Goal: Information Seeking & Learning: Learn about a topic

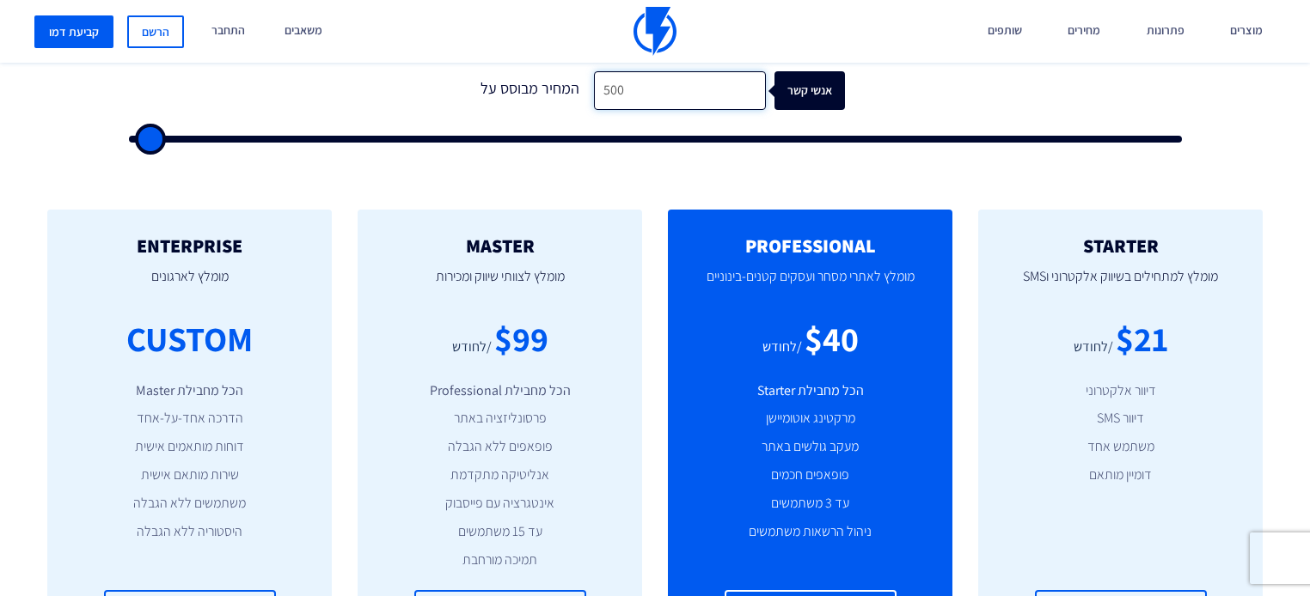
scroll to position [619, 0]
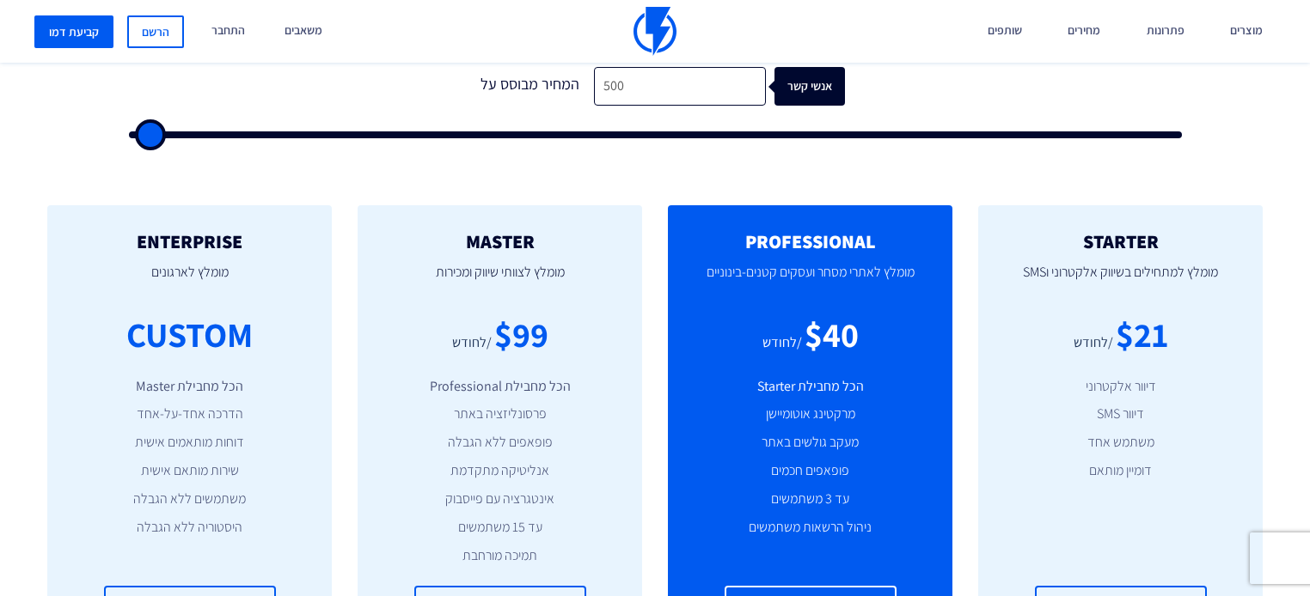
click at [321, 131] on div "1 המחיר מבוסס על 500 אנשי קשר" at bounding box center [655, 97] width 1087 height 147
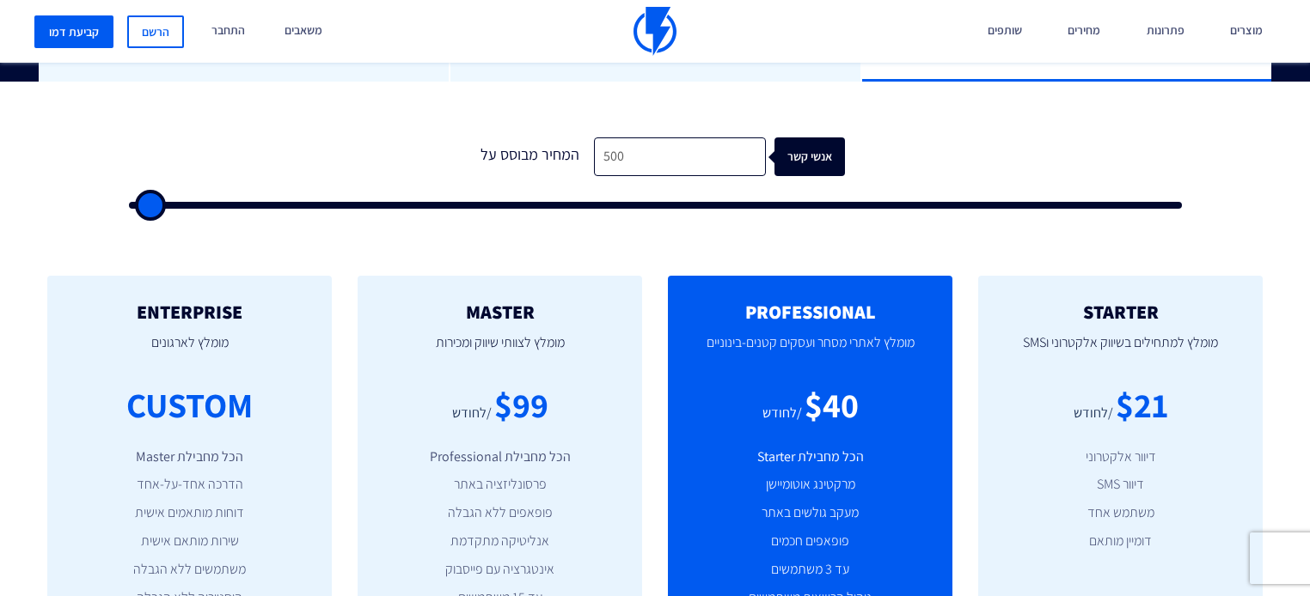
scroll to position [412, 0]
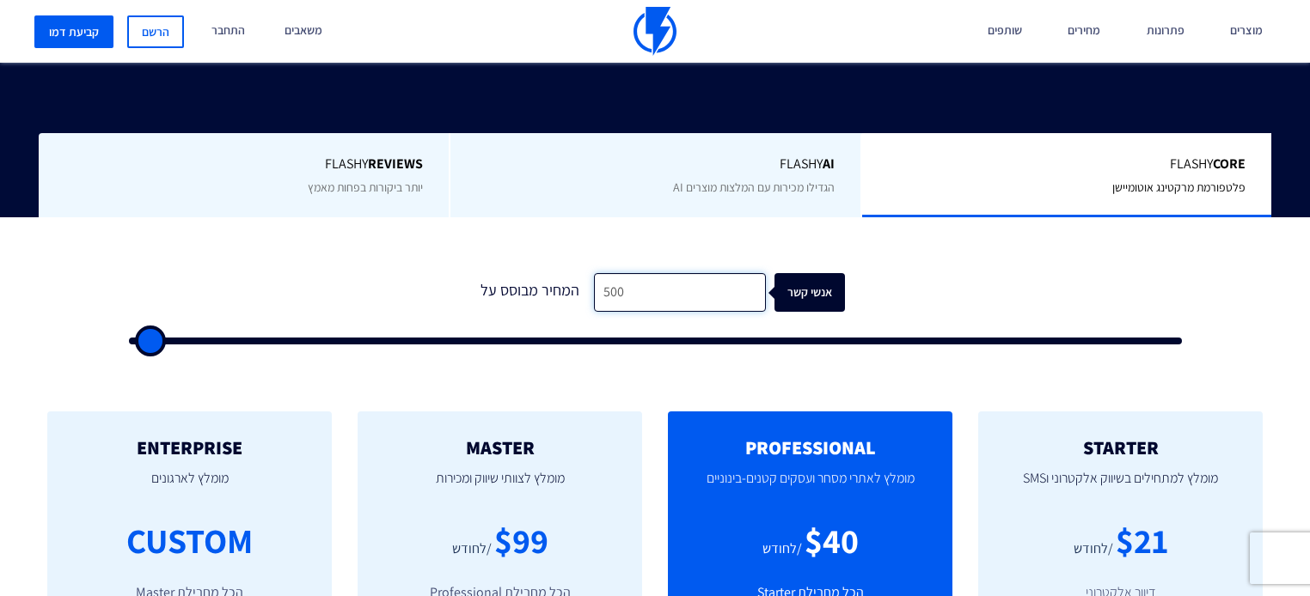
drag, startPoint x: 681, startPoint y: 264, endPoint x: 454, endPoint y: 275, distance: 227.1
click at [454, 275] on form "1 המחיר מבוסס על 500 אנשי קשר" at bounding box center [655, 308] width 1053 height 71
type input "500"
type input "4,000"
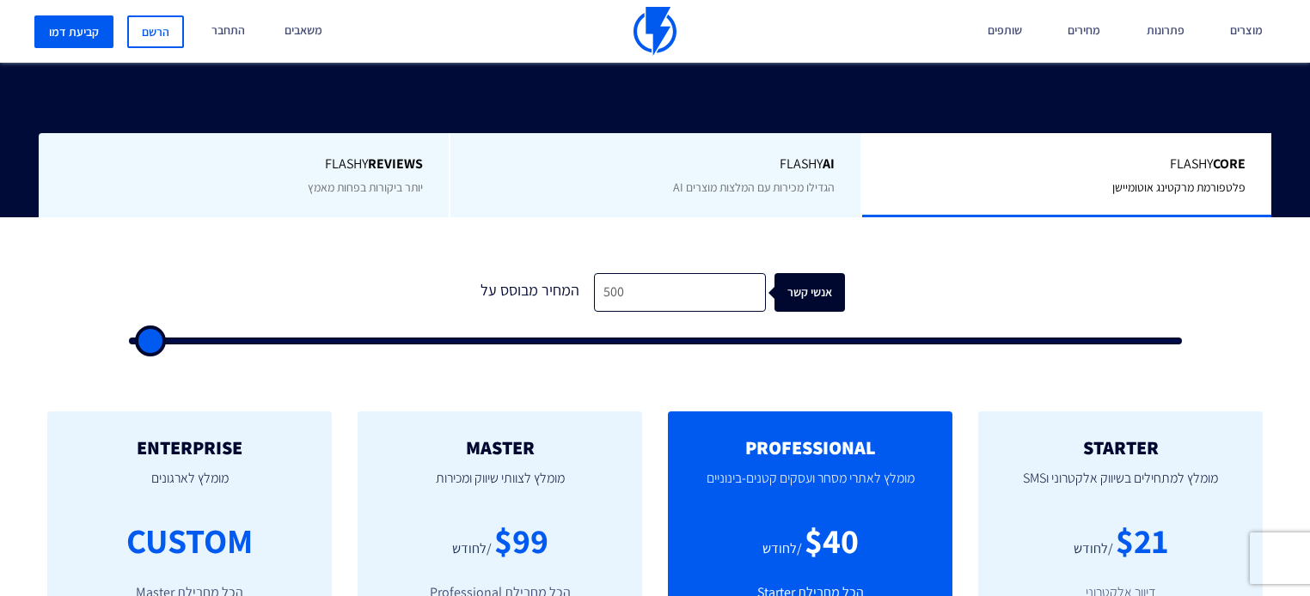
type input "4000"
type input "13,500"
type input "13500"
type input "23,000"
type input "23000"
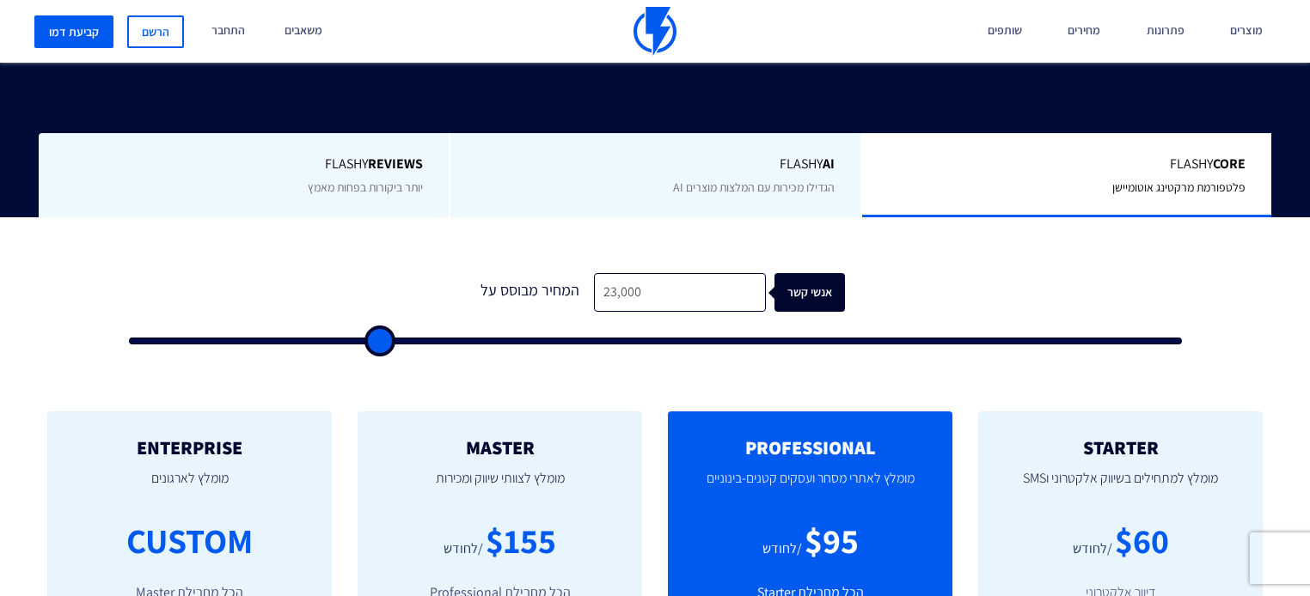
type input "33,500"
type input "33500"
type input "39,000"
type input "39000"
type input "51,000"
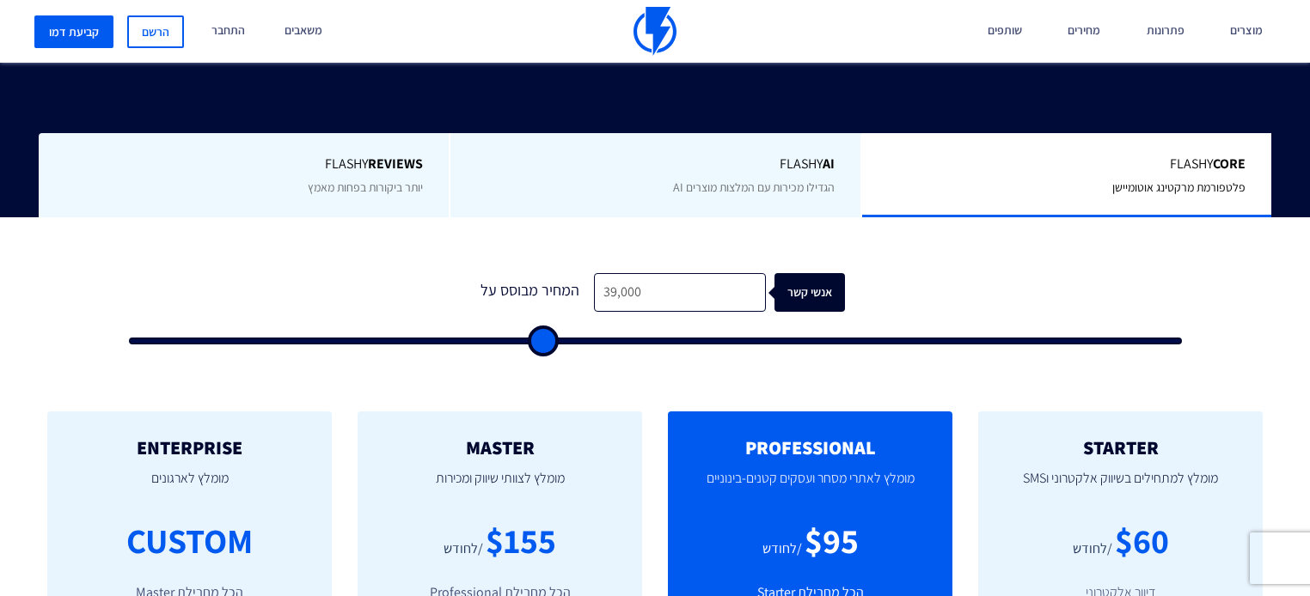
type input "51000"
type input "57,500"
type input "57500"
type input "63,000"
type input "63000"
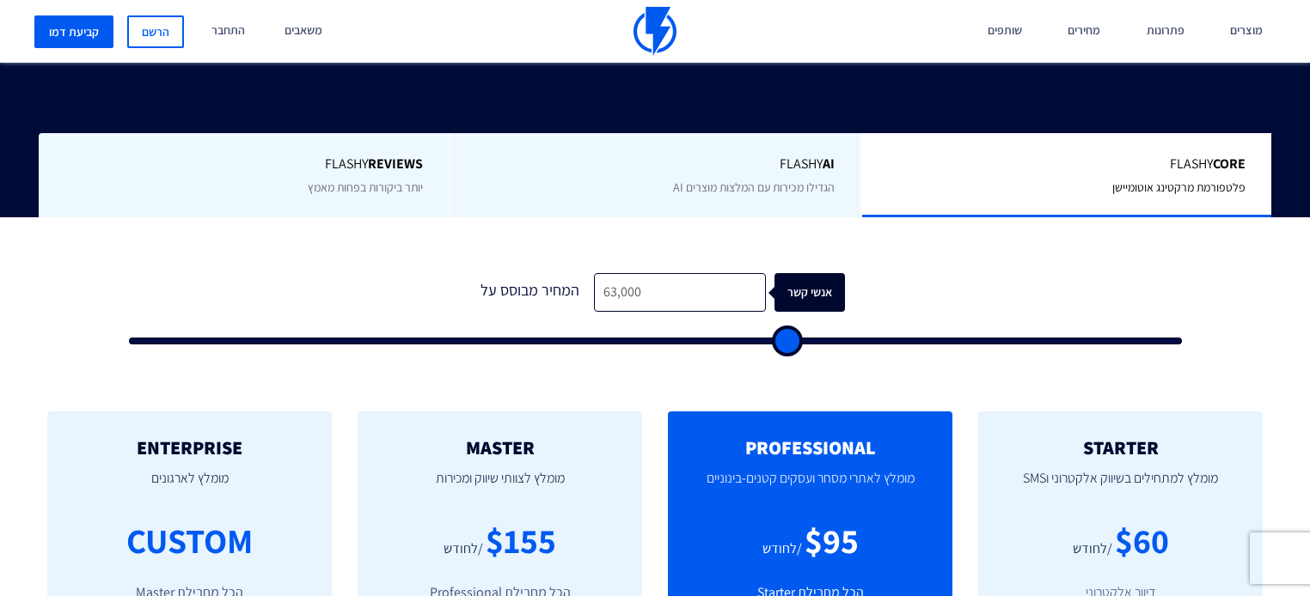
type input "70,000"
type input "70000"
type input "76,000"
type input "76000"
type input "82,000"
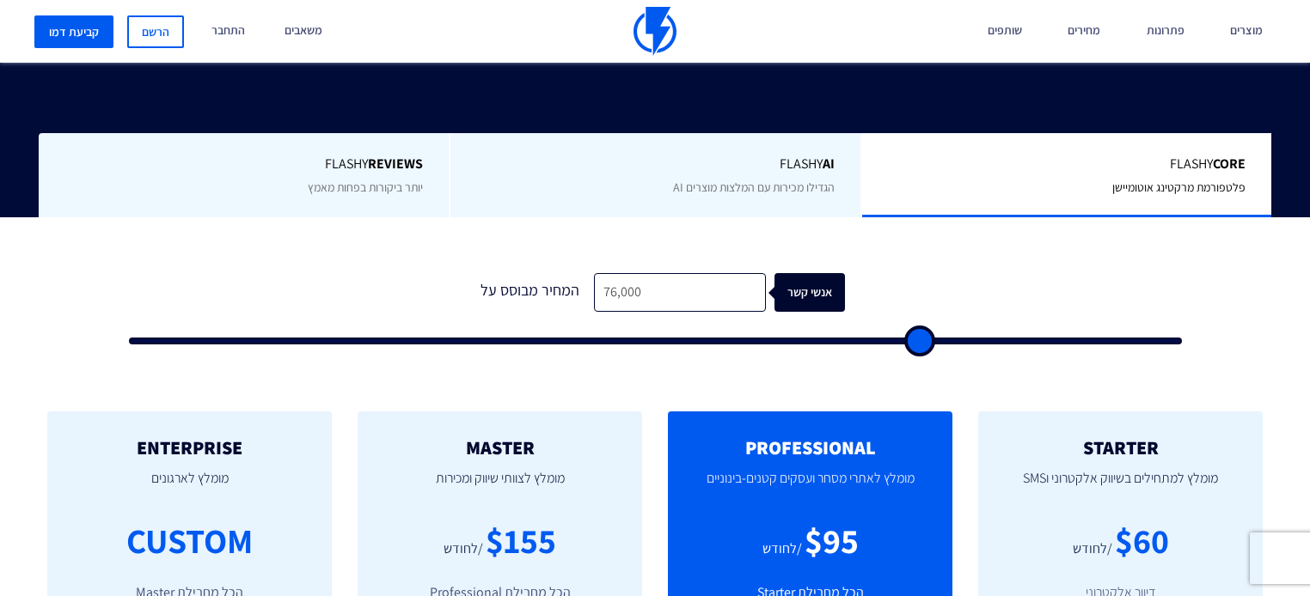
type input "82000"
type input "88,000"
type input "88000"
type input "93,000"
type input "93000"
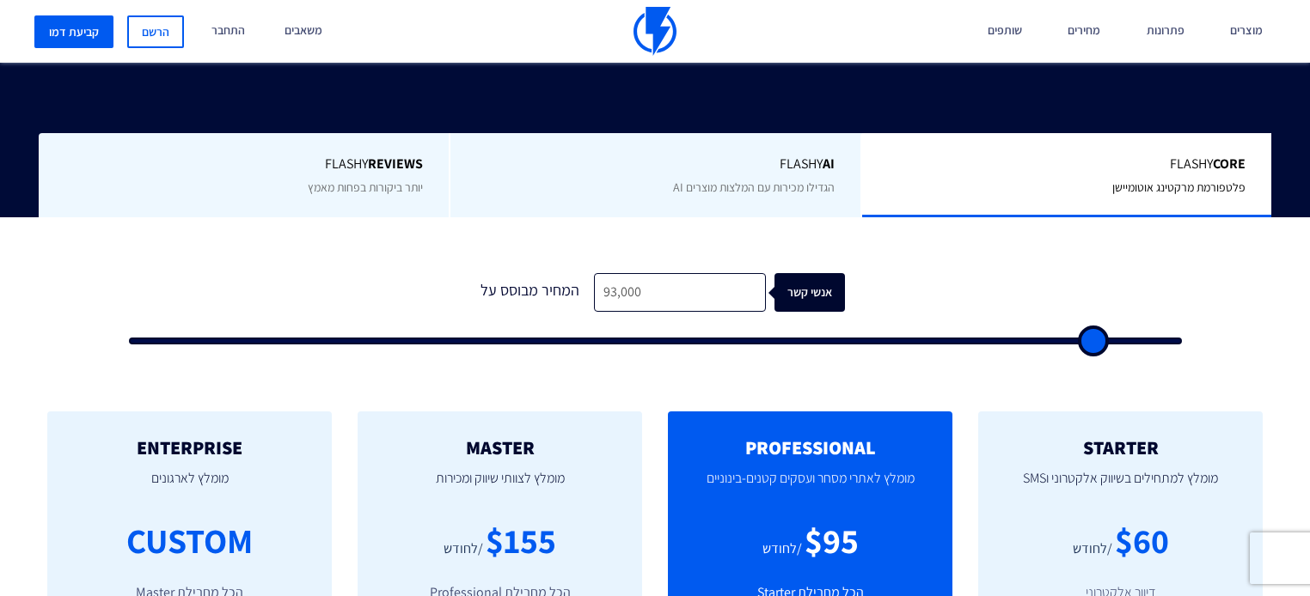
type input "98,000"
type input "98000"
type input "100,000"
type input "100000"
type input "99,500"
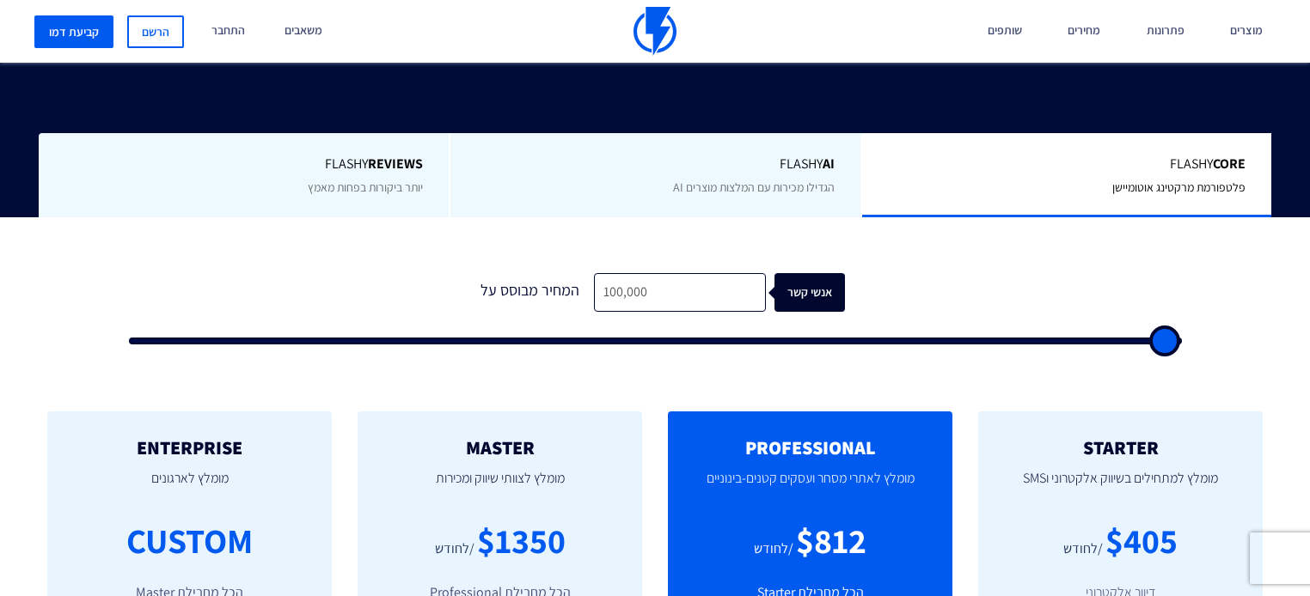
type input "99500"
type input "96,000"
type input "96000"
type input "92,000"
type input "92000"
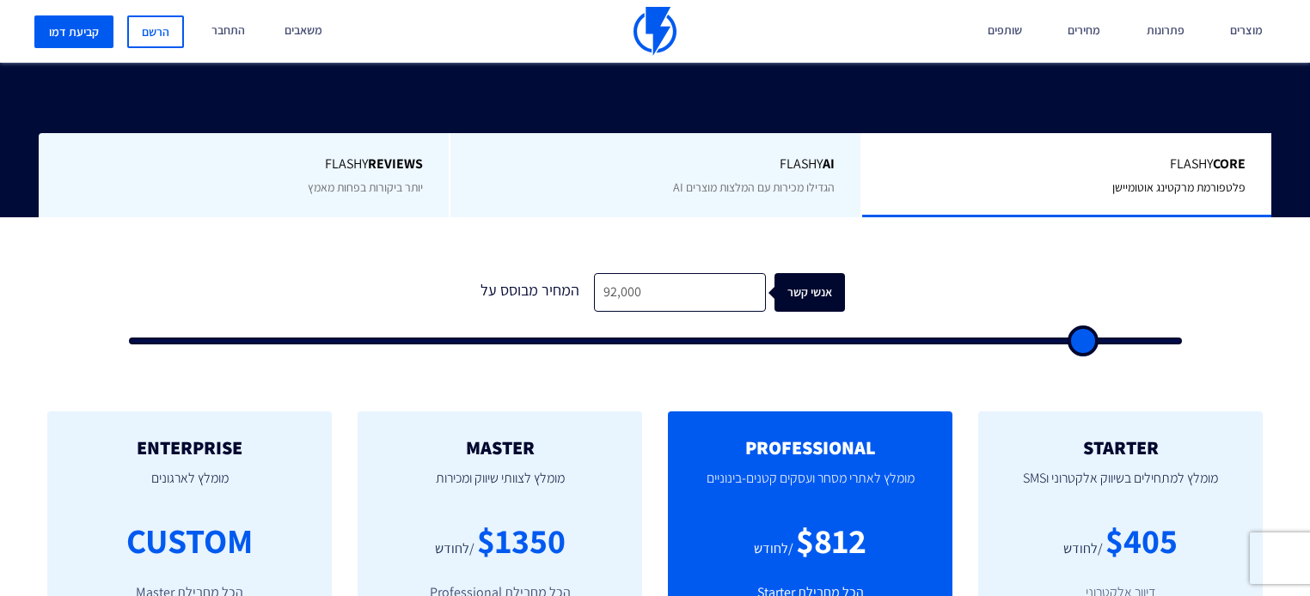
type input "82,500"
type input "82500"
type input "70,000"
type input "70000"
type input "63,000"
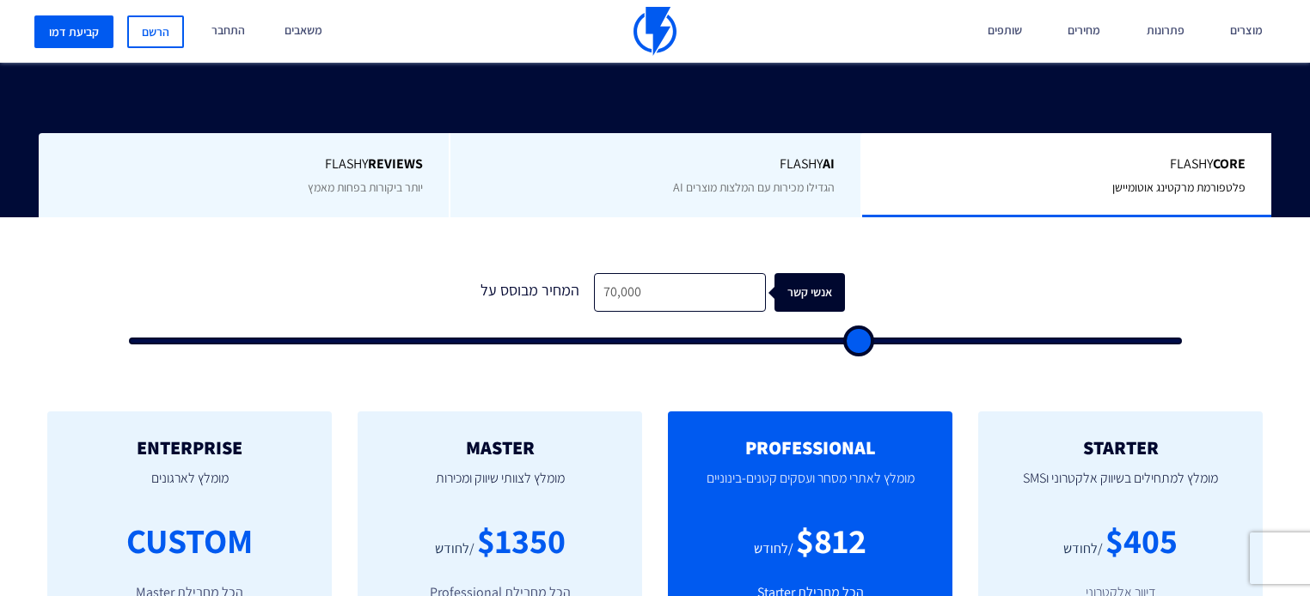
type input "63000"
type input "55,000"
type input "55000"
type input "46,000"
type input "46000"
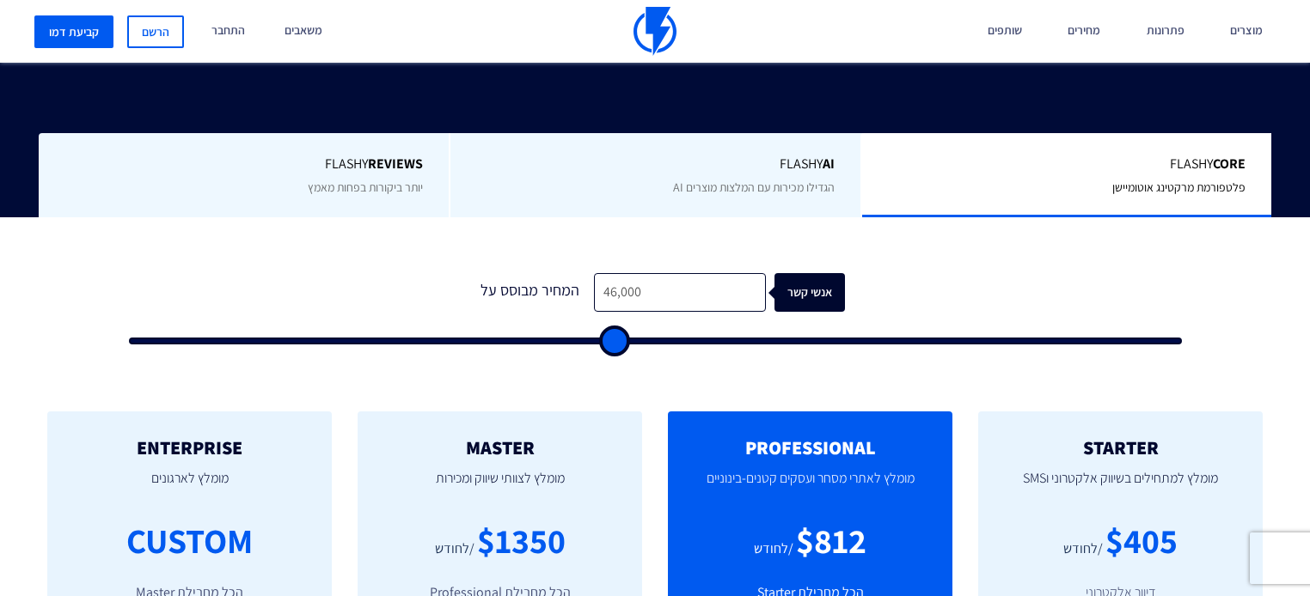
type input "37,500"
type input "37500"
type input "28,500"
type input "28500"
type input "19,500"
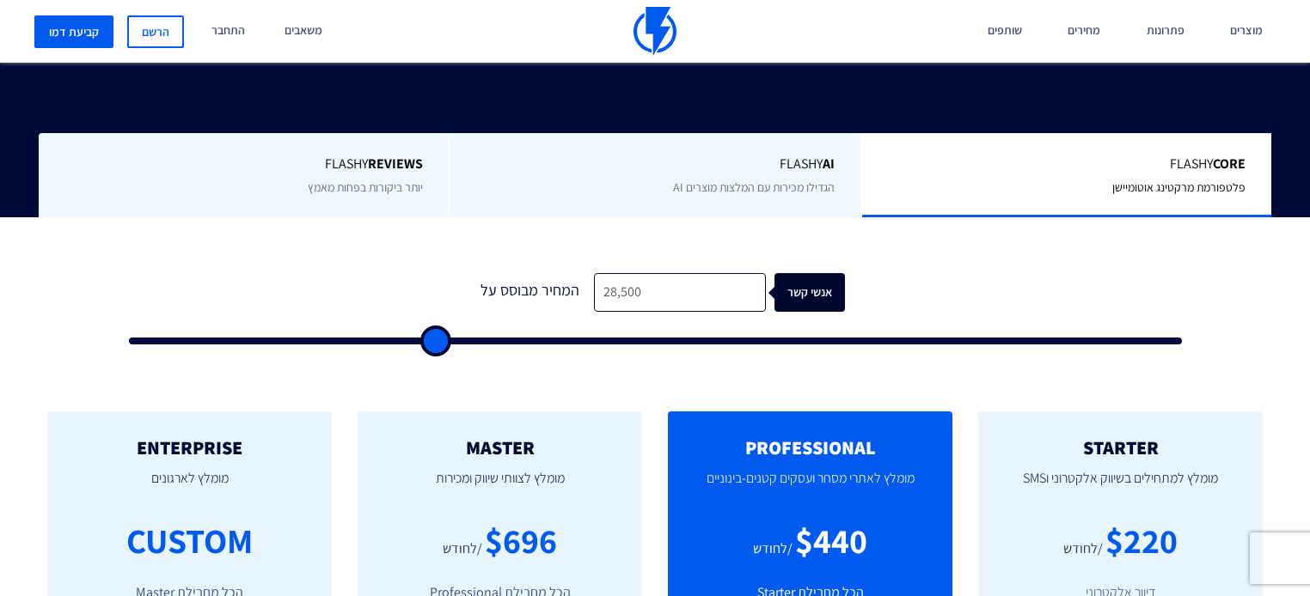
type input "19500"
type input "500"
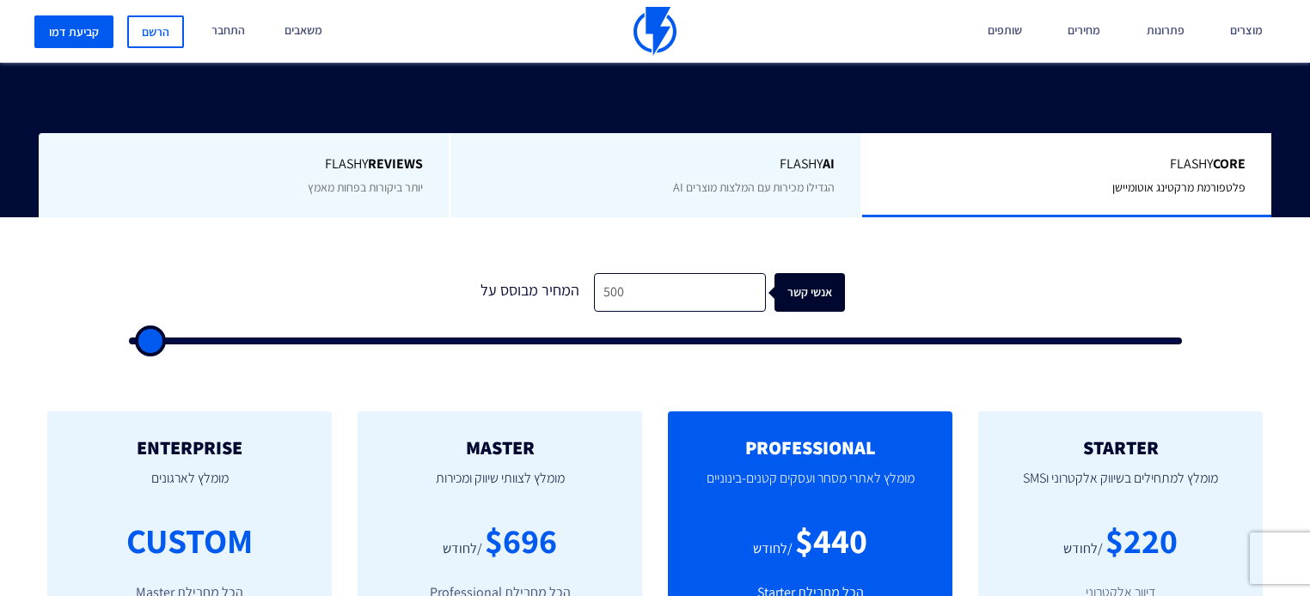
type input "500"
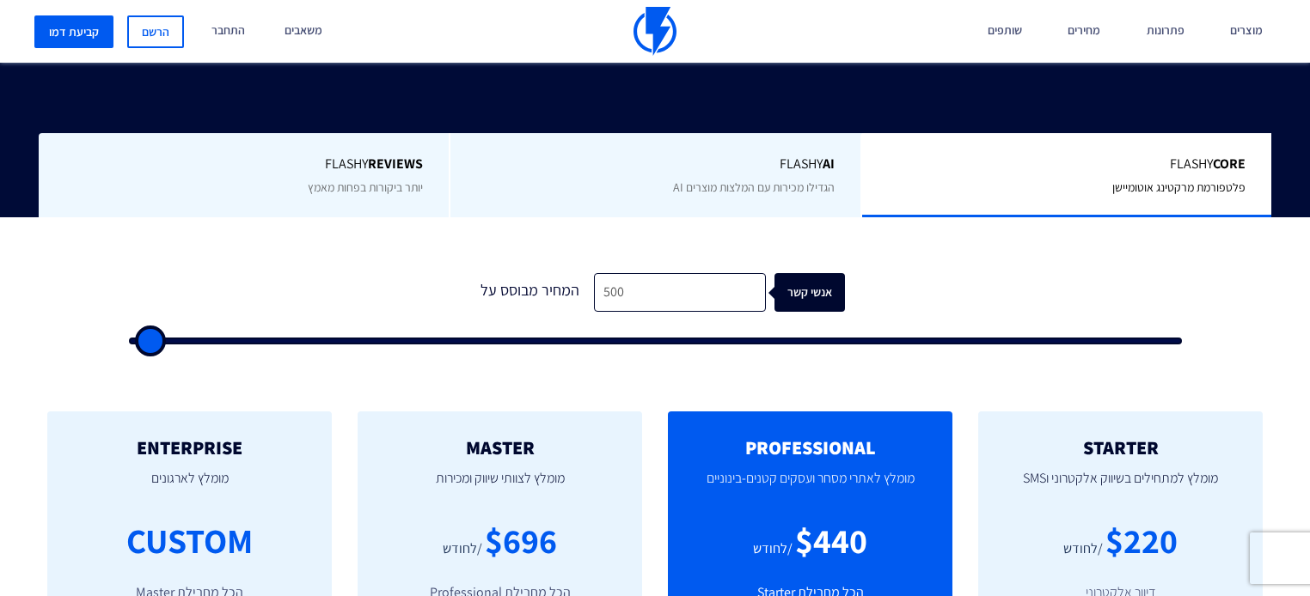
type input "500"
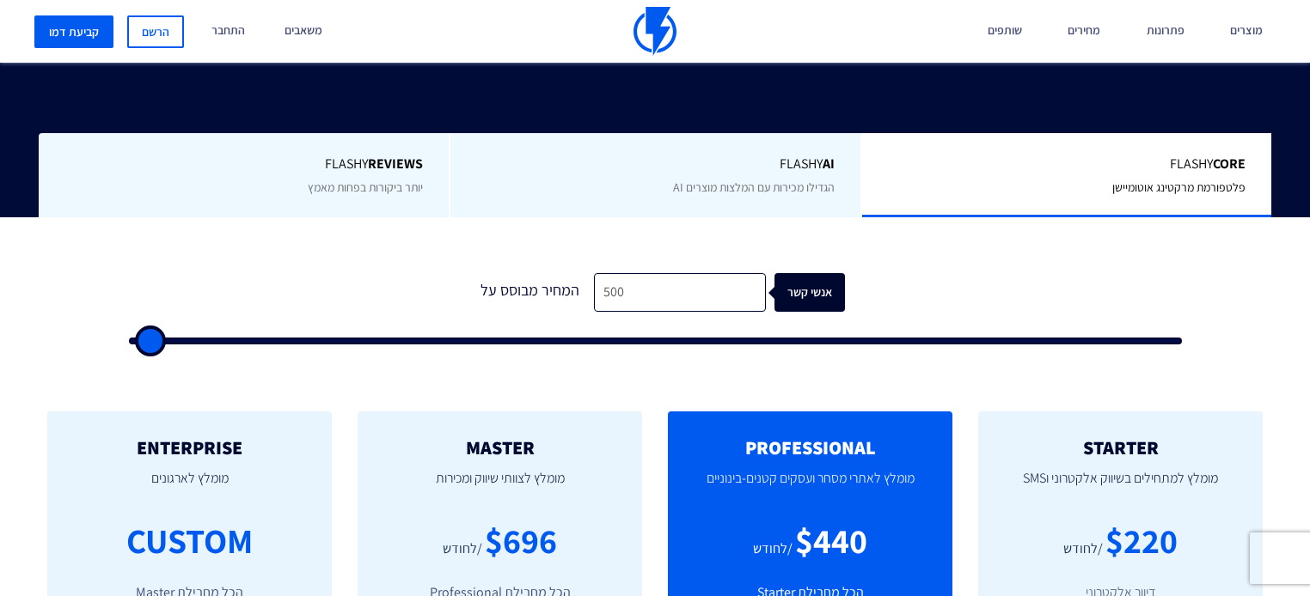
type input "500"
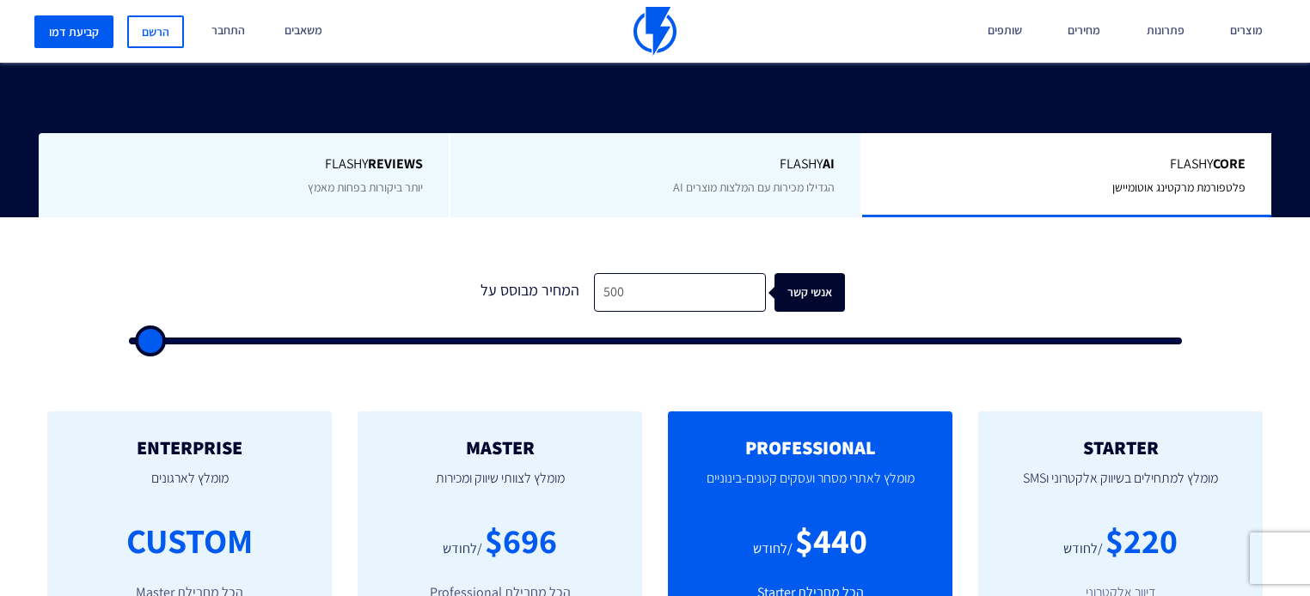
type input "500"
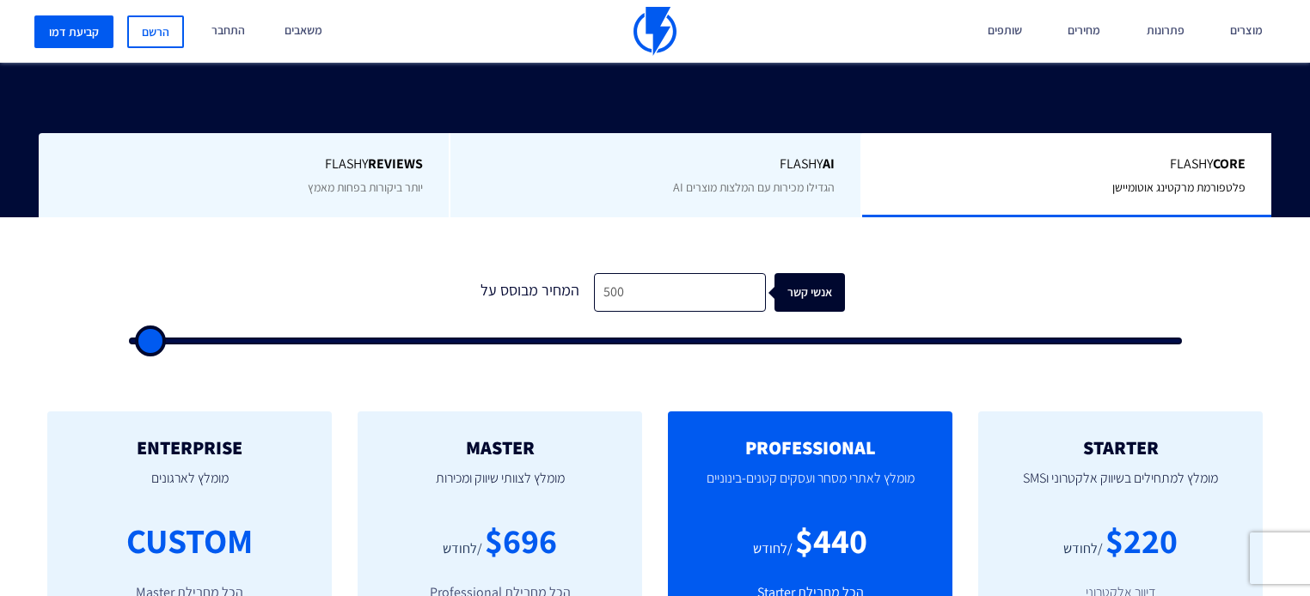
type input "500"
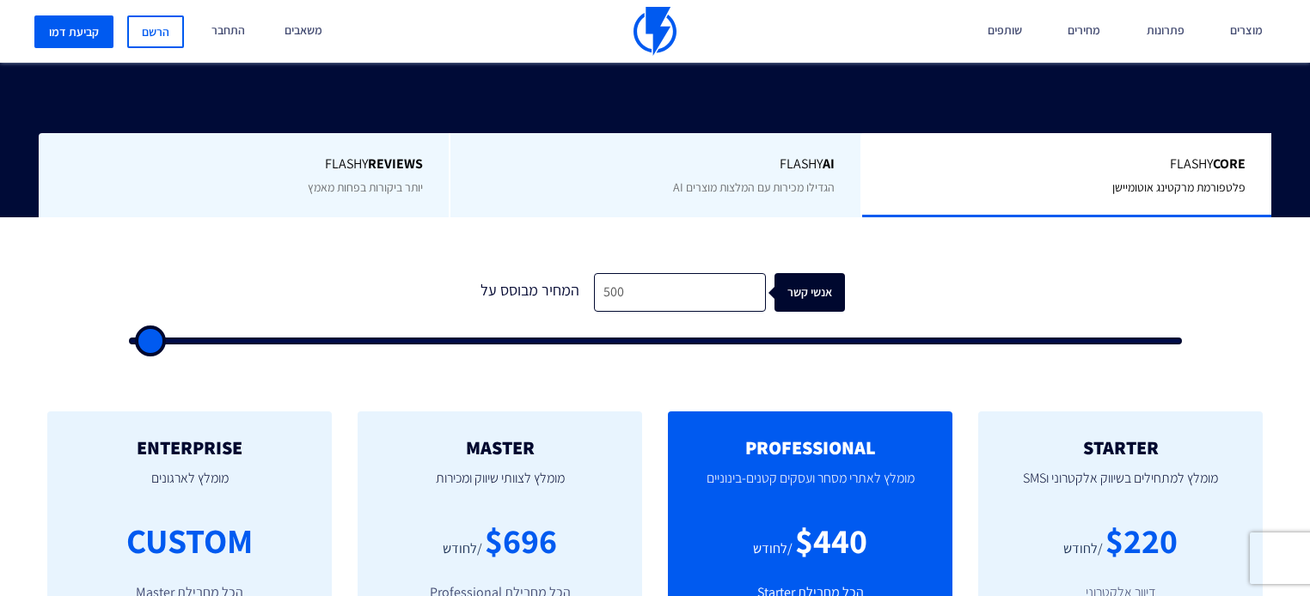
type input "500"
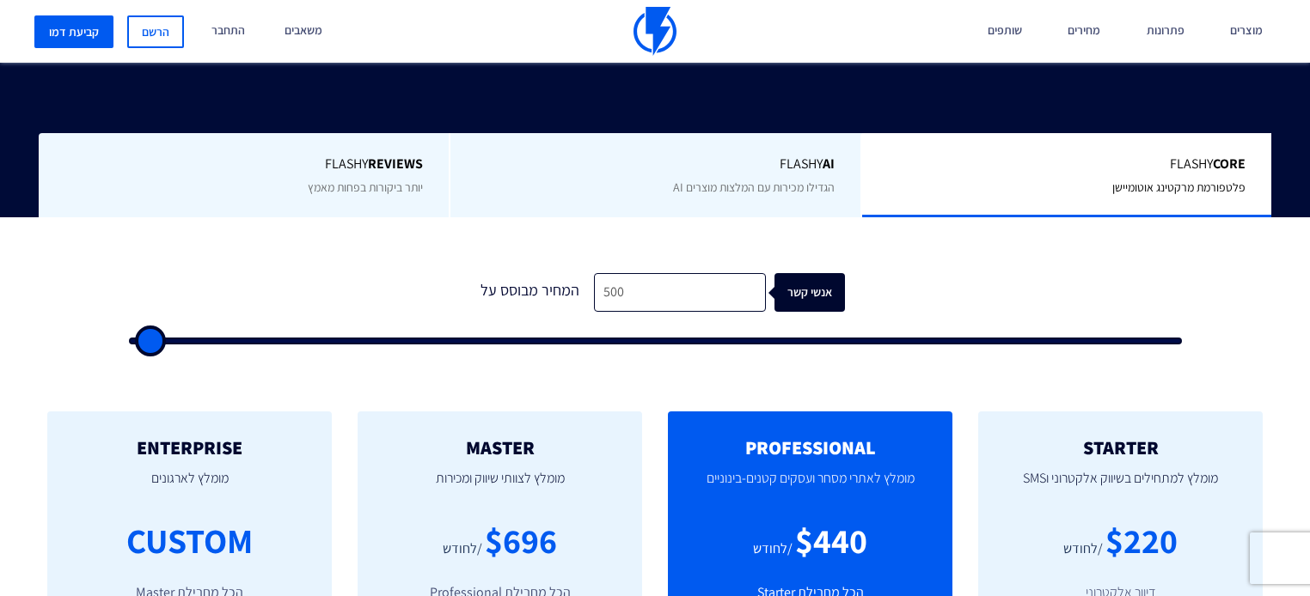
type input "500"
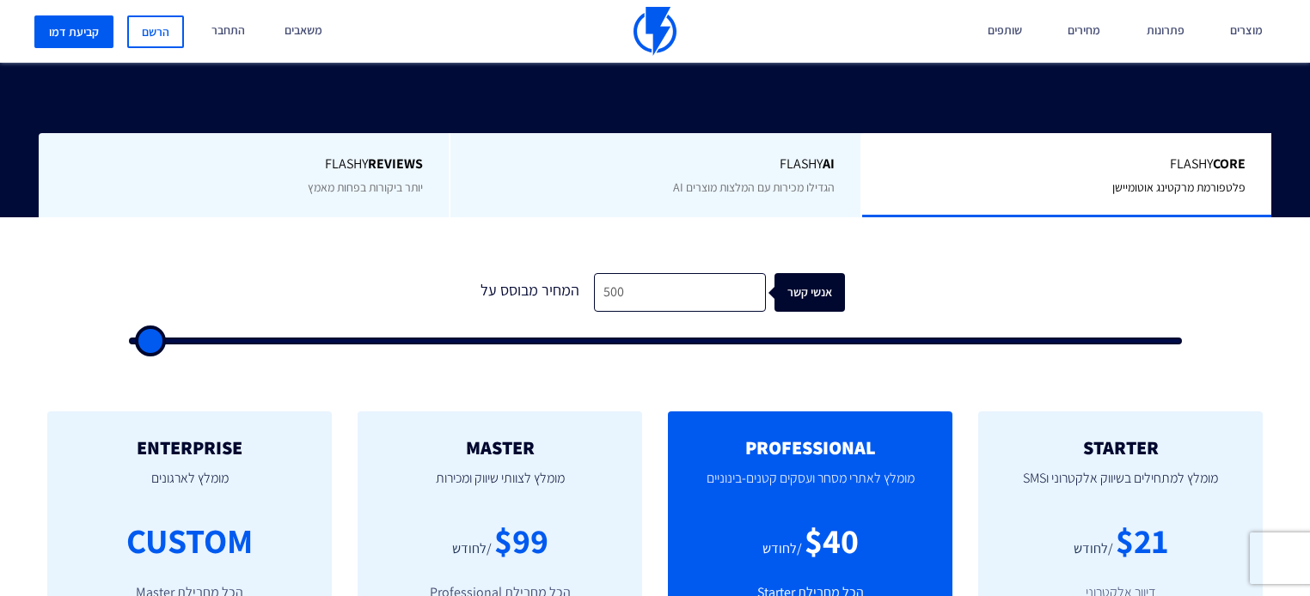
type input "500"
type input "3,000"
type input "3000"
type input "17,000"
type input "17000"
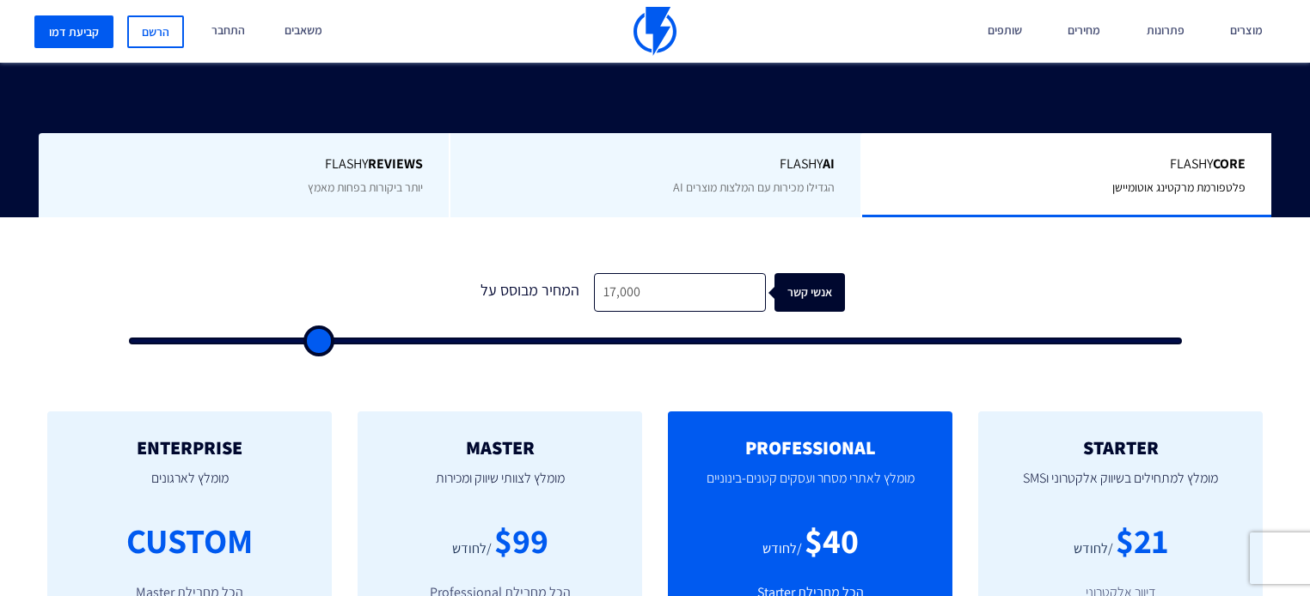
type input "25,000"
type input "25000"
type input "31,500"
type input "31500"
type input "54,000"
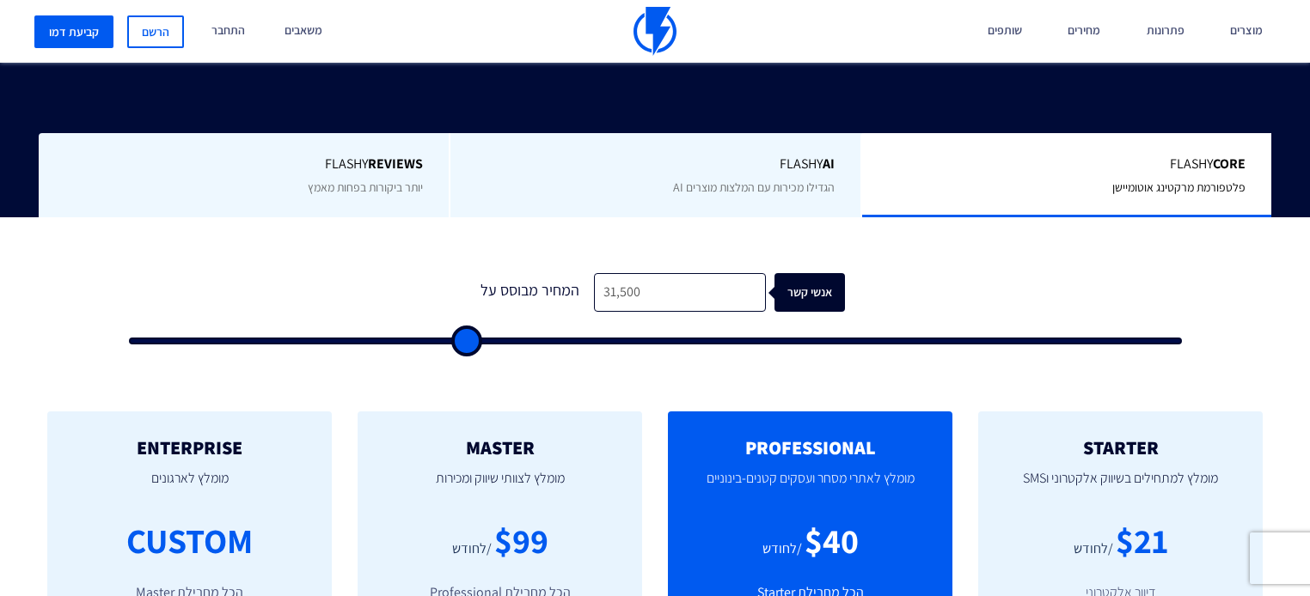
type input "54000"
type input "58,000"
type input "58000"
type input "62,000"
type input "62000"
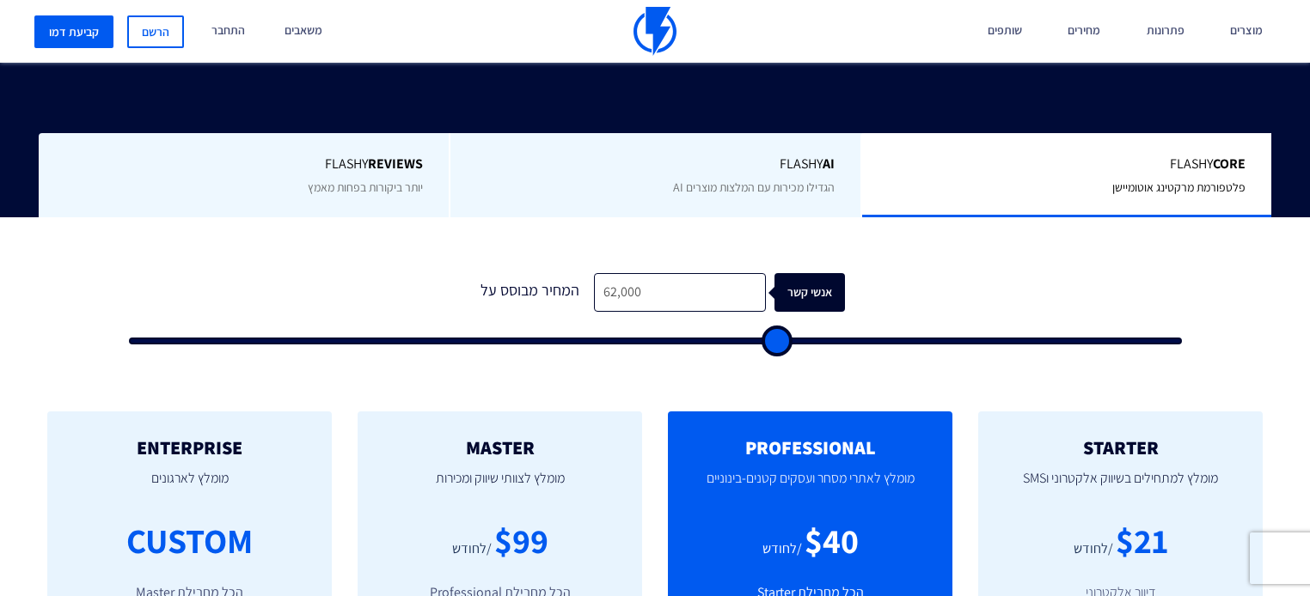
type input "65,000"
type input "65000"
type input "67,000"
type input "67000"
type input "69,000"
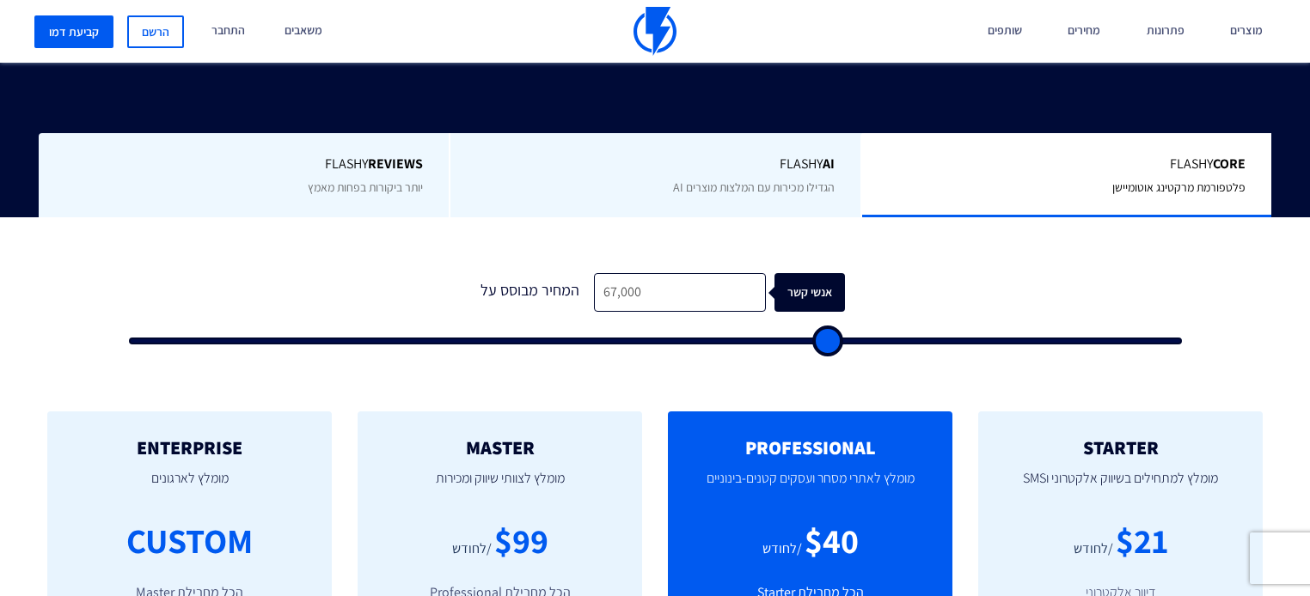
type input "69000"
type input "70,000"
type input "70000"
type input "70,500"
type input "70500"
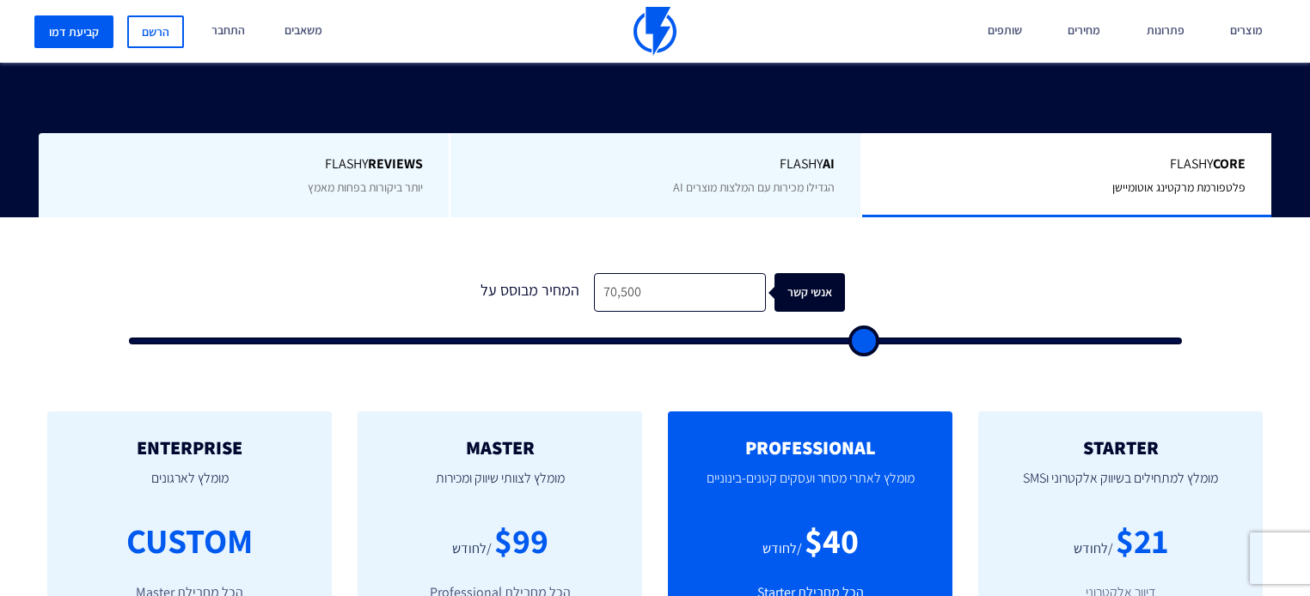
type input "71,000"
type input "71000"
type input "72,000"
type input "72000"
type input "74,000"
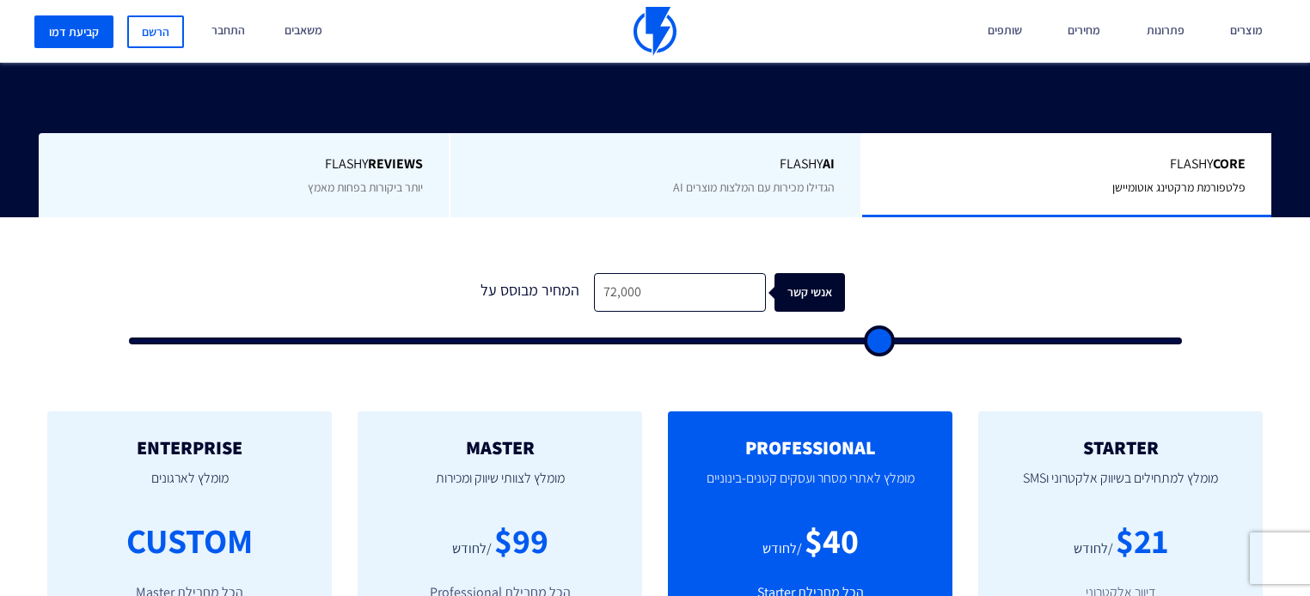
type input "74000"
type input "75,500"
type input "75500"
type input "77,500"
type input "77500"
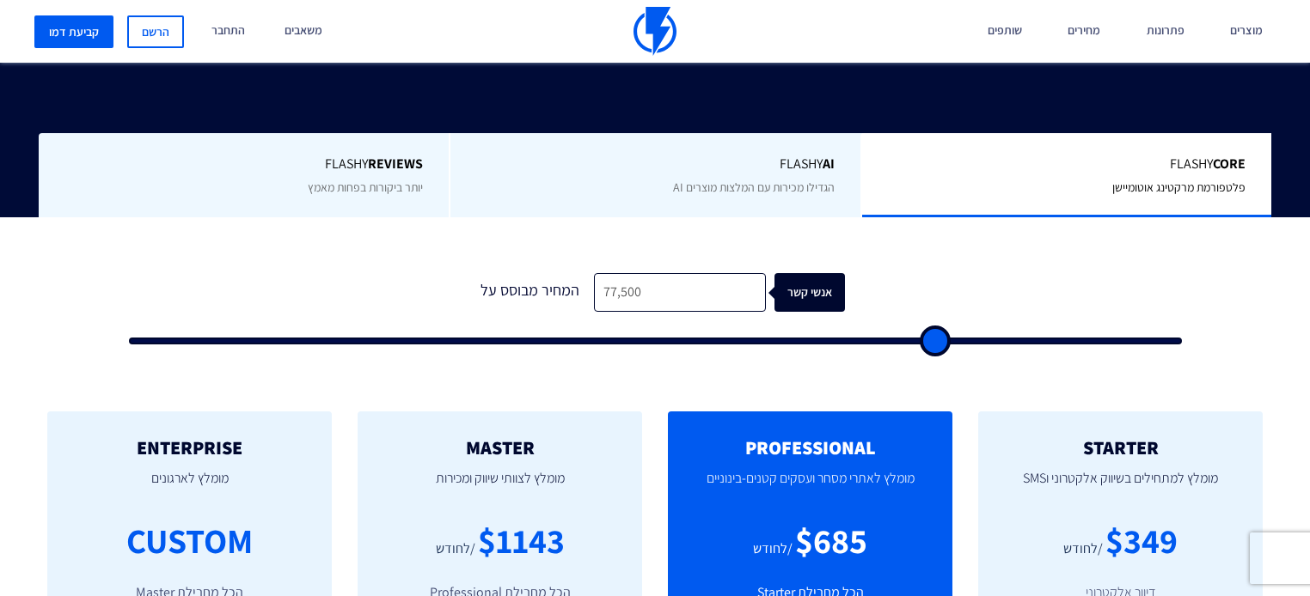
type input "79,500"
type input "79500"
type input "81,500"
type input "81500"
type input "87,500"
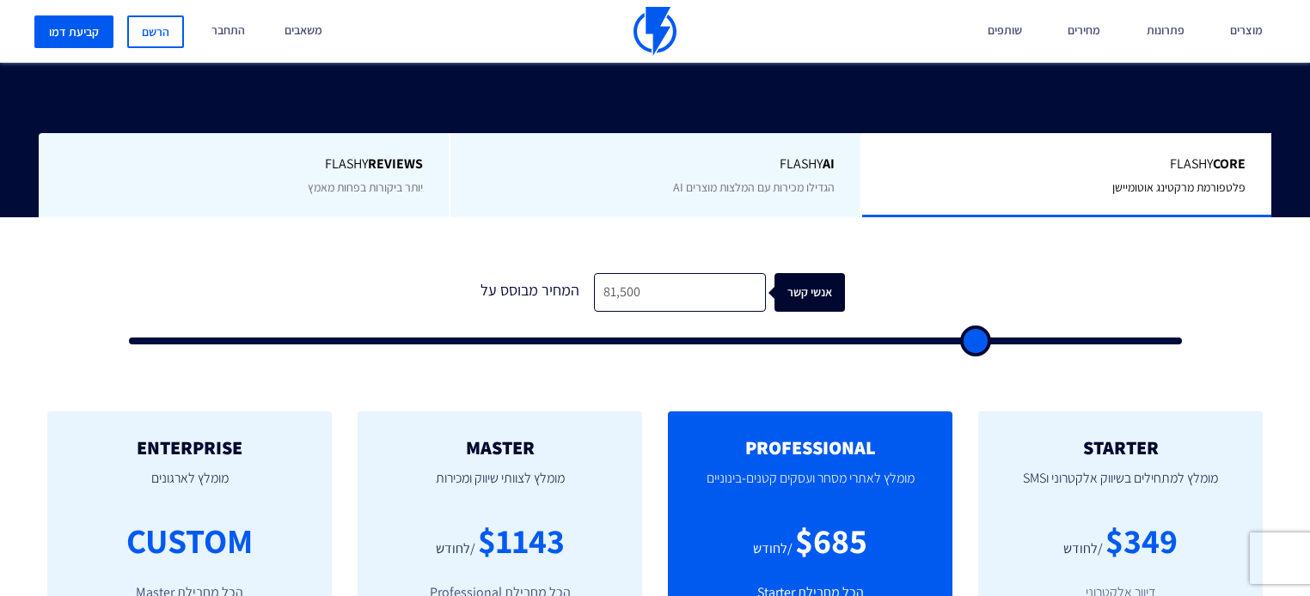
type input "87500"
type input "90,500"
type input "90500"
type input "92,500"
type input "92500"
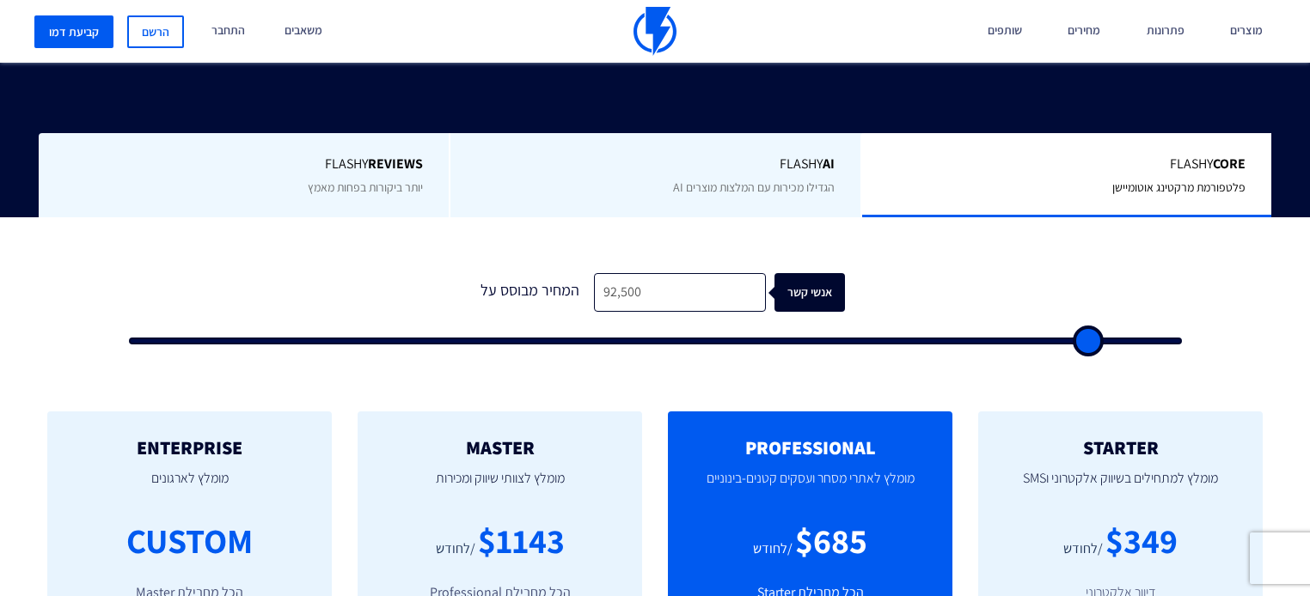
type input "94,500"
type input "94500"
type input "96,000"
type input "96000"
type input "97,000"
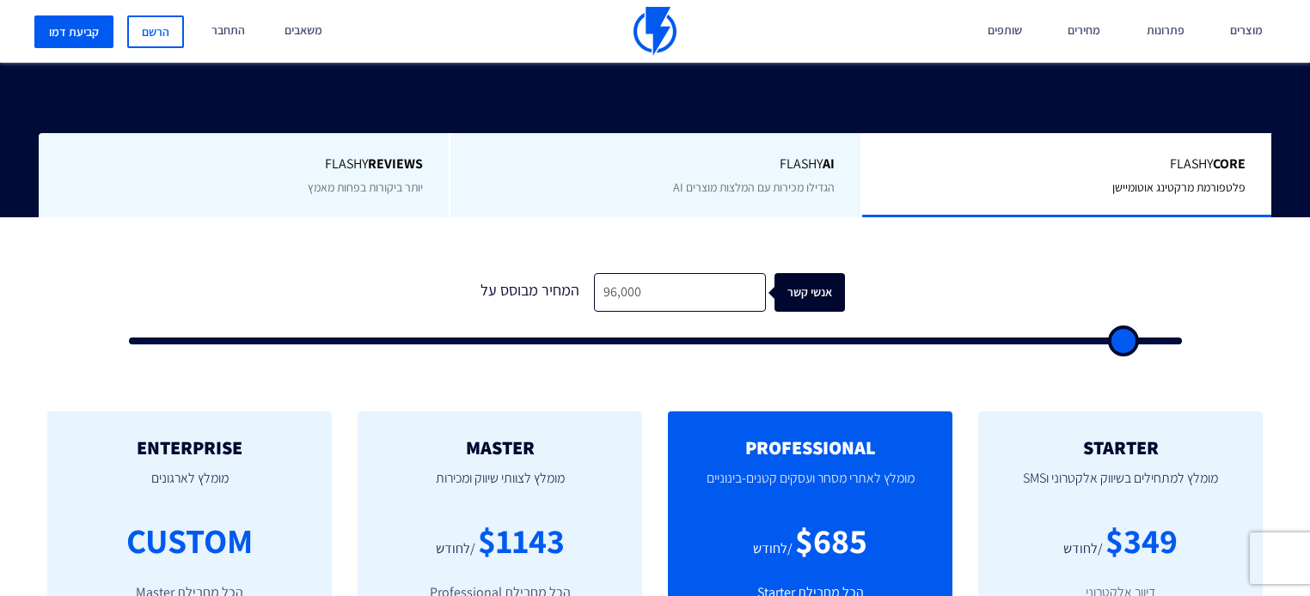
type input "97000"
type input "99,000"
type input "99000"
type input "100,000"
type input "100000"
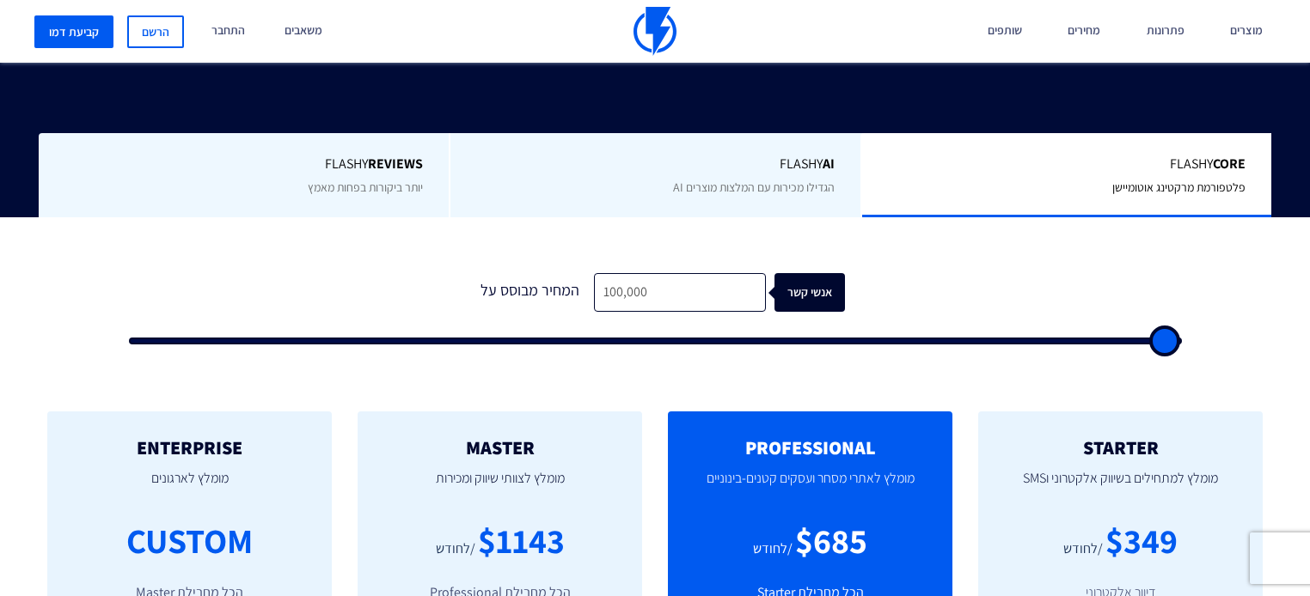
type input "99,000"
type input "99000"
type input "96,000"
type input "96000"
type input "91,500"
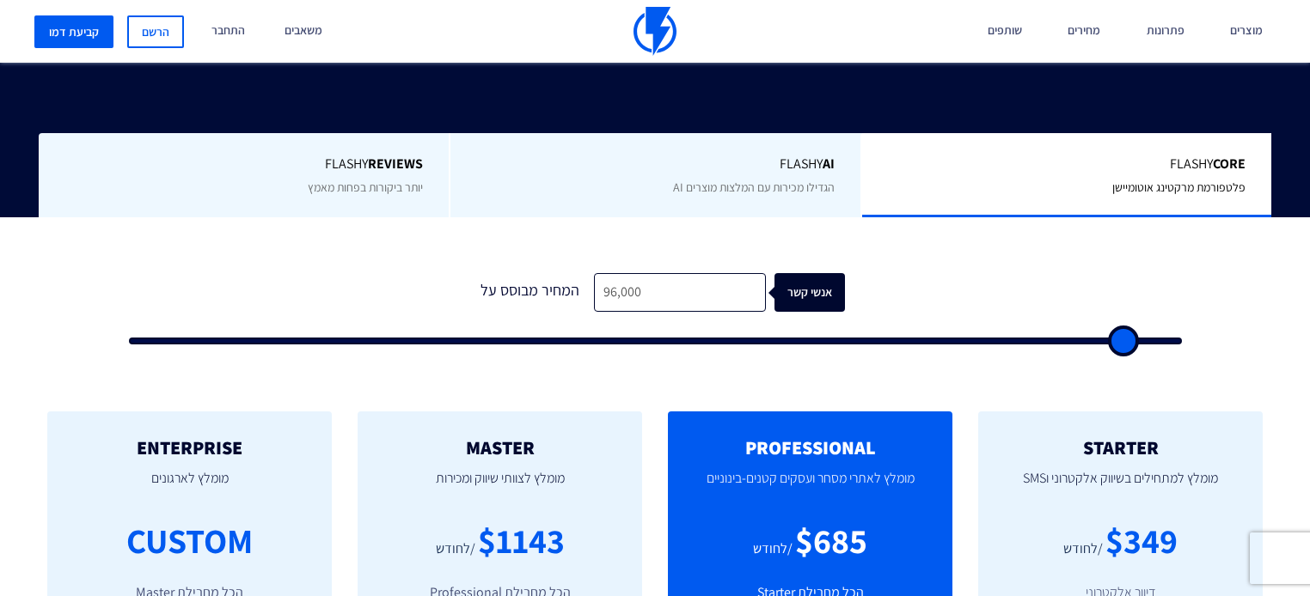
type input "91500"
type input "87,500"
type input "87500"
type input "82,000"
type input "82000"
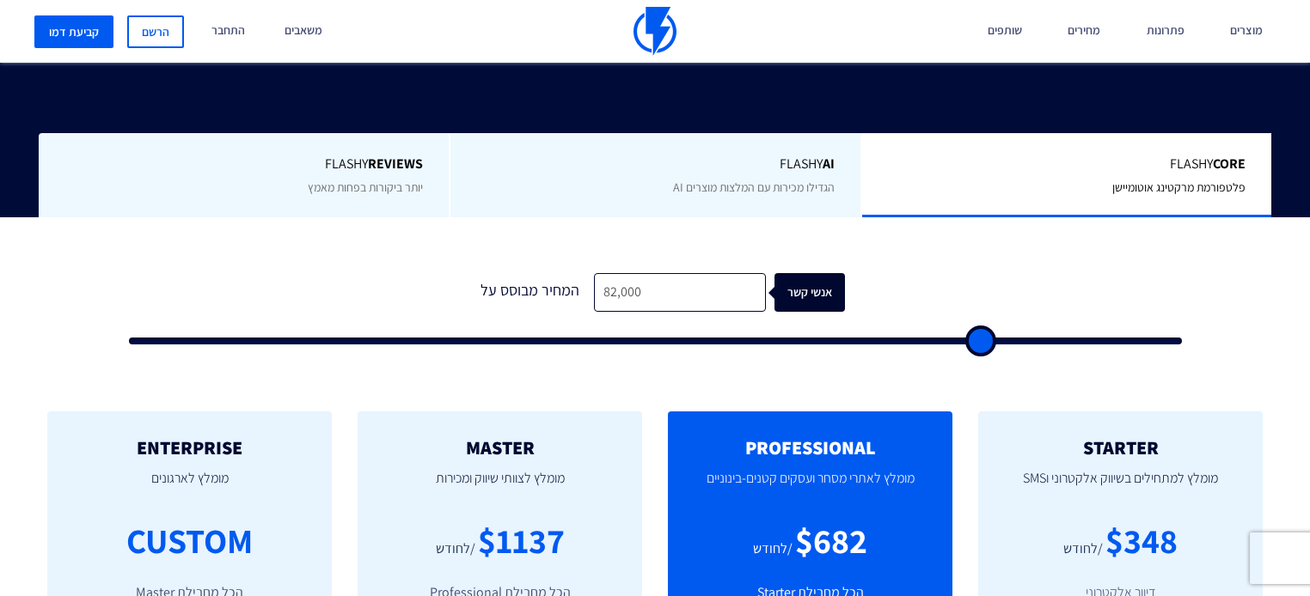
type input "77,000"
type input "77000"
type input "67,000"
type input "67000"
type input "61,500"
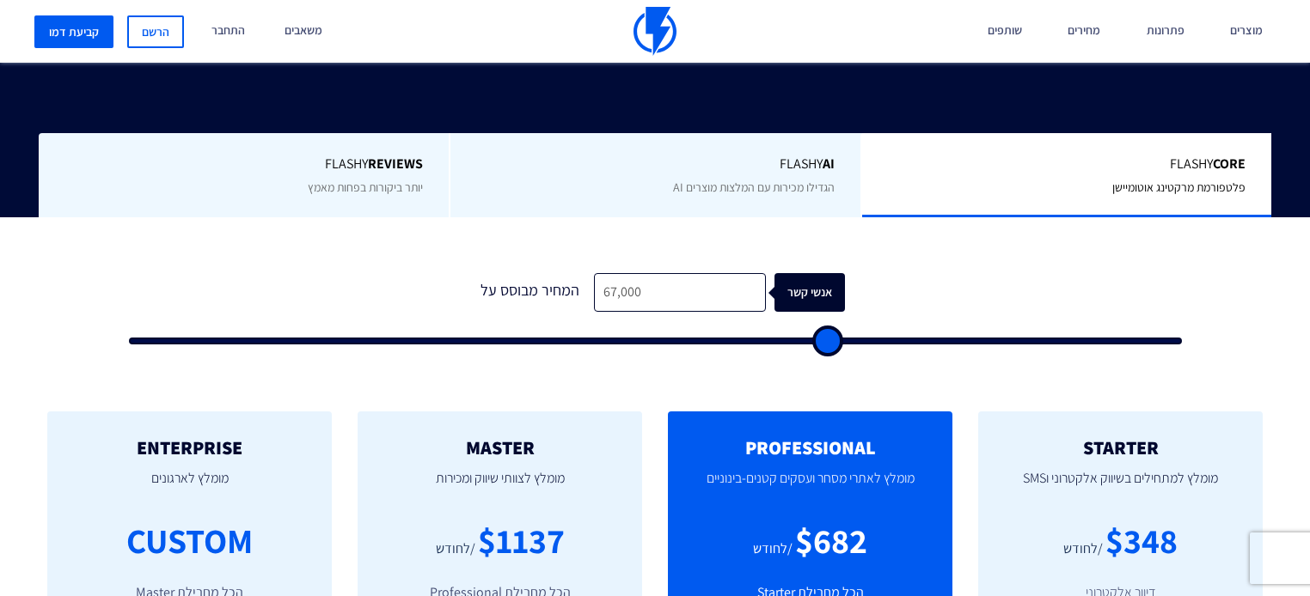
type input "61500"
type input "57,500"
type input "57500"
type input "53,500"
type input "53500"
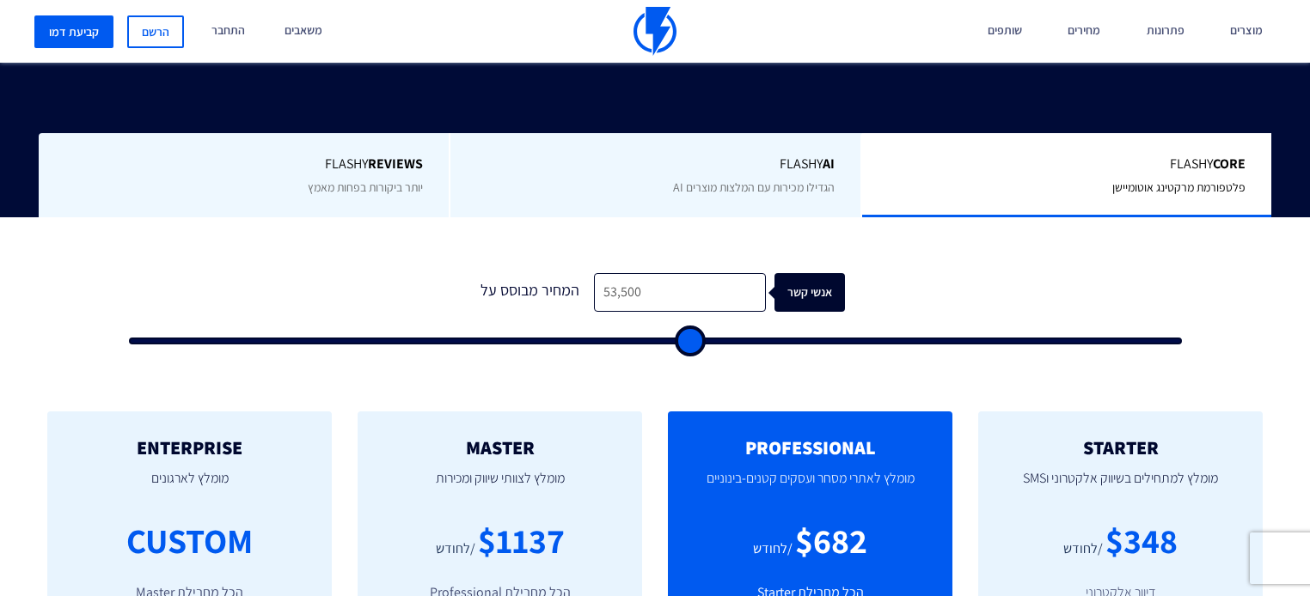
type input "50,000"
type input "50000"
type input "47,500"
type input "47500"
type input "44,500"
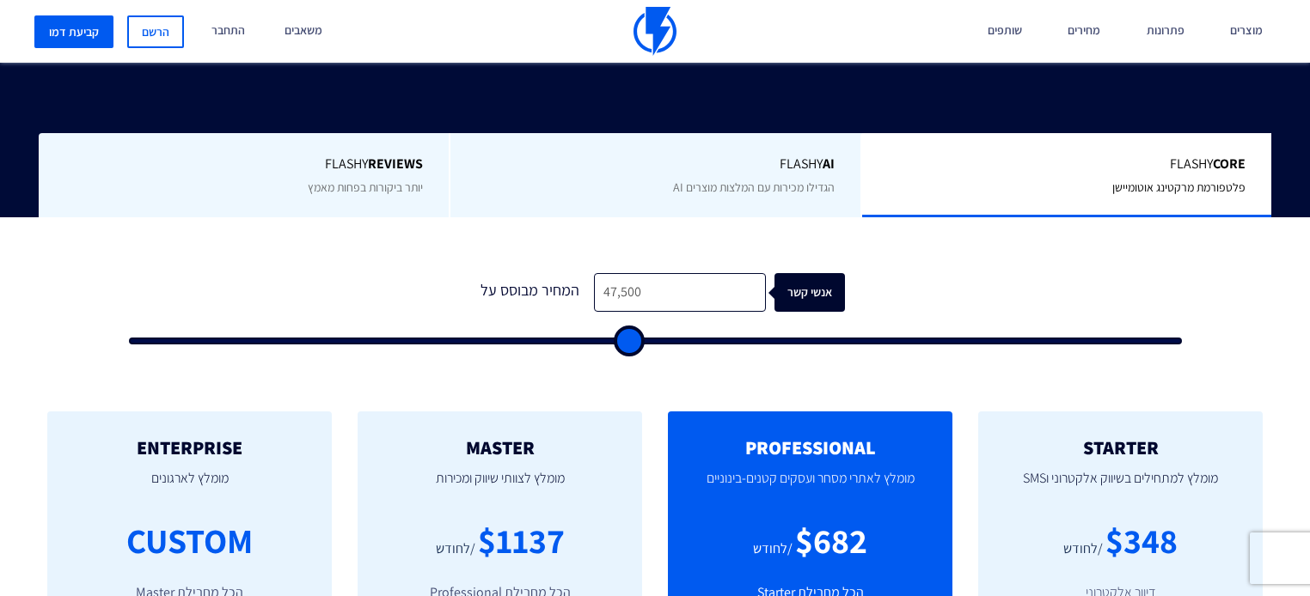
type input "44500"
type input "42,500"
type input "42500"
type input "40,000"
type input "40000"
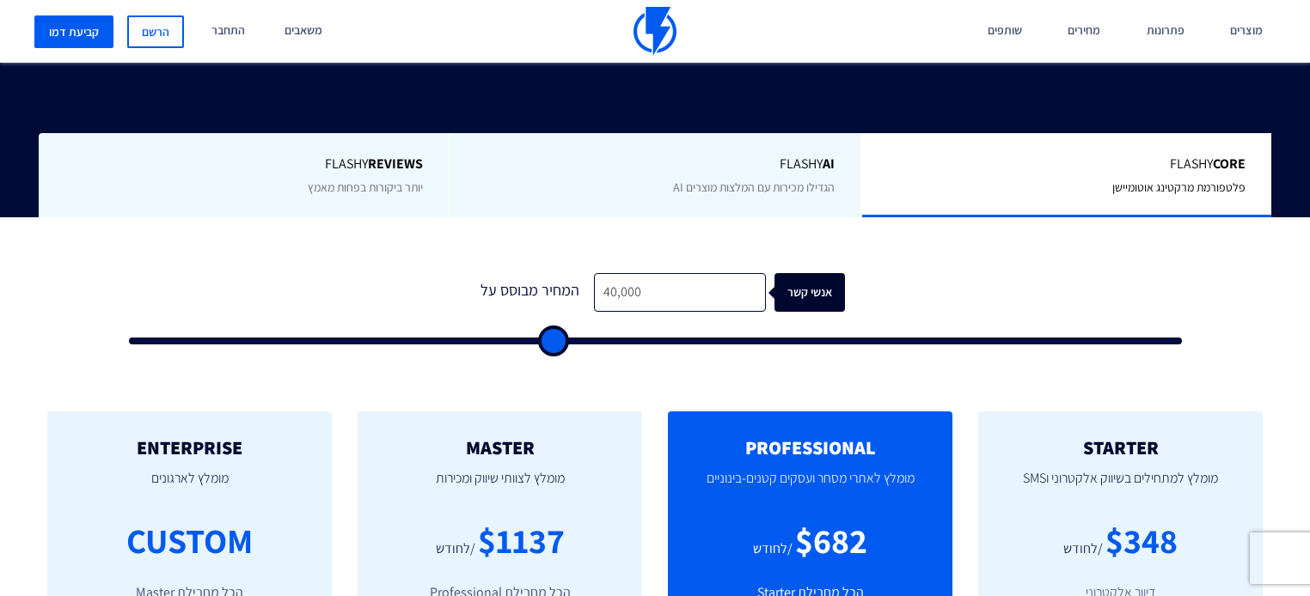
type input "37,500"
type input "37500"
type input "35,500"
type input "35500"
type input "35,000"
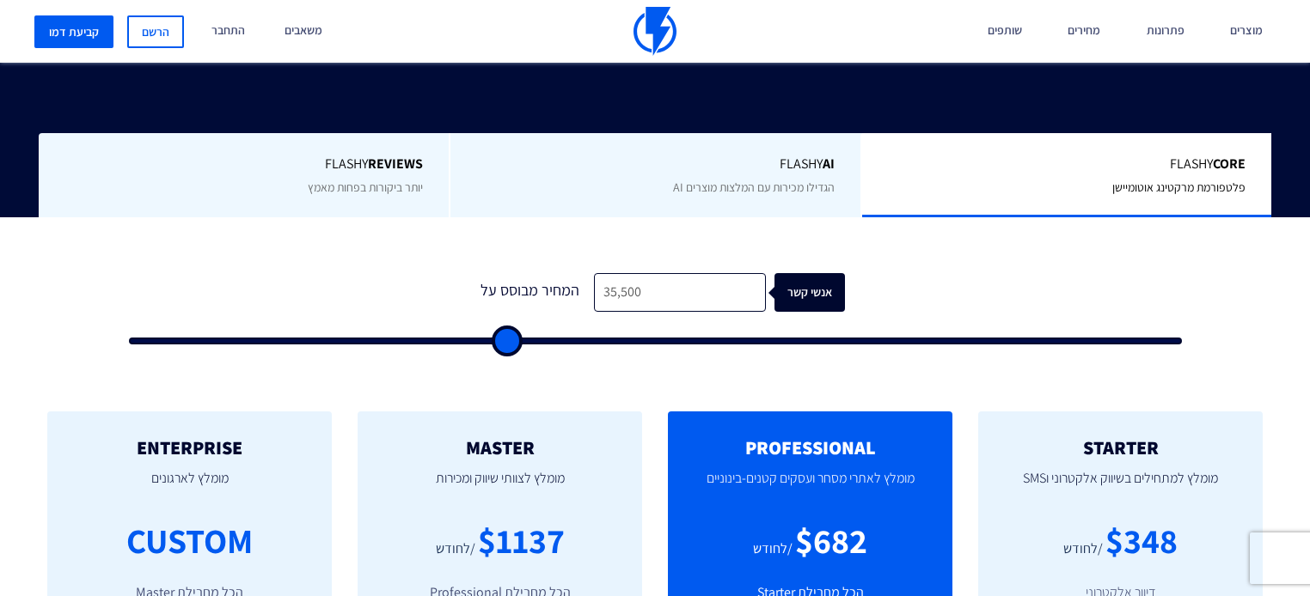
type input "35000"
type input "34,000"
type input "34000"
type input "33,500"
type input "33500"
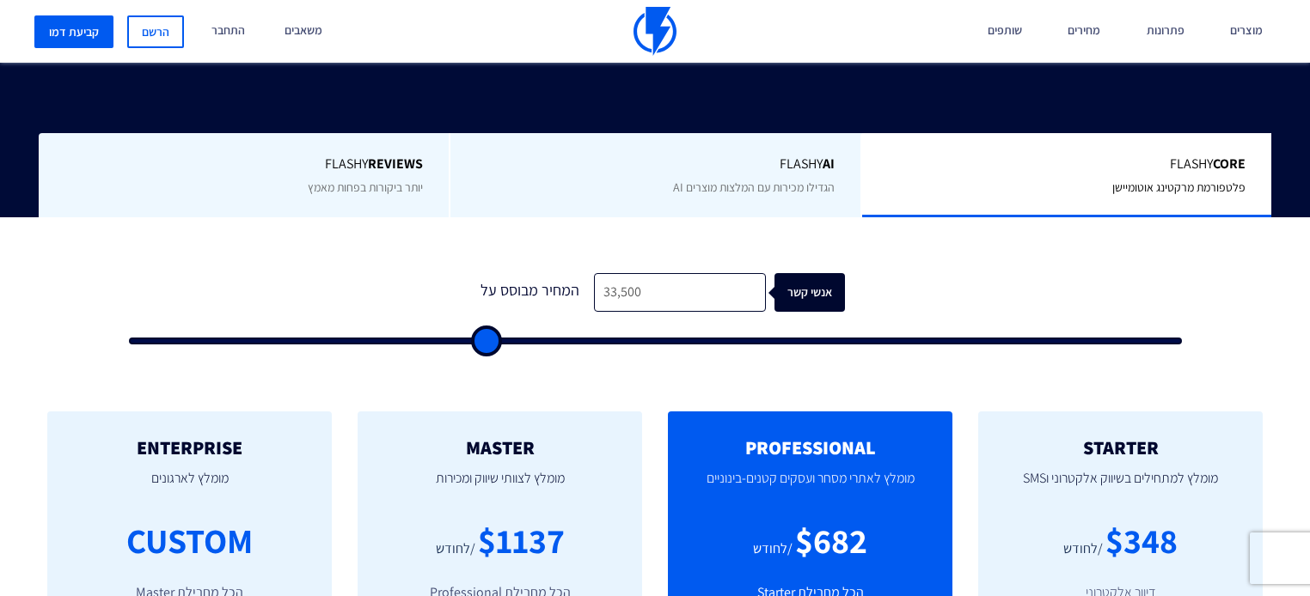
type input "37,500"
type input "37500"
type input "39,000"
type input "39000"
type input "43,500"
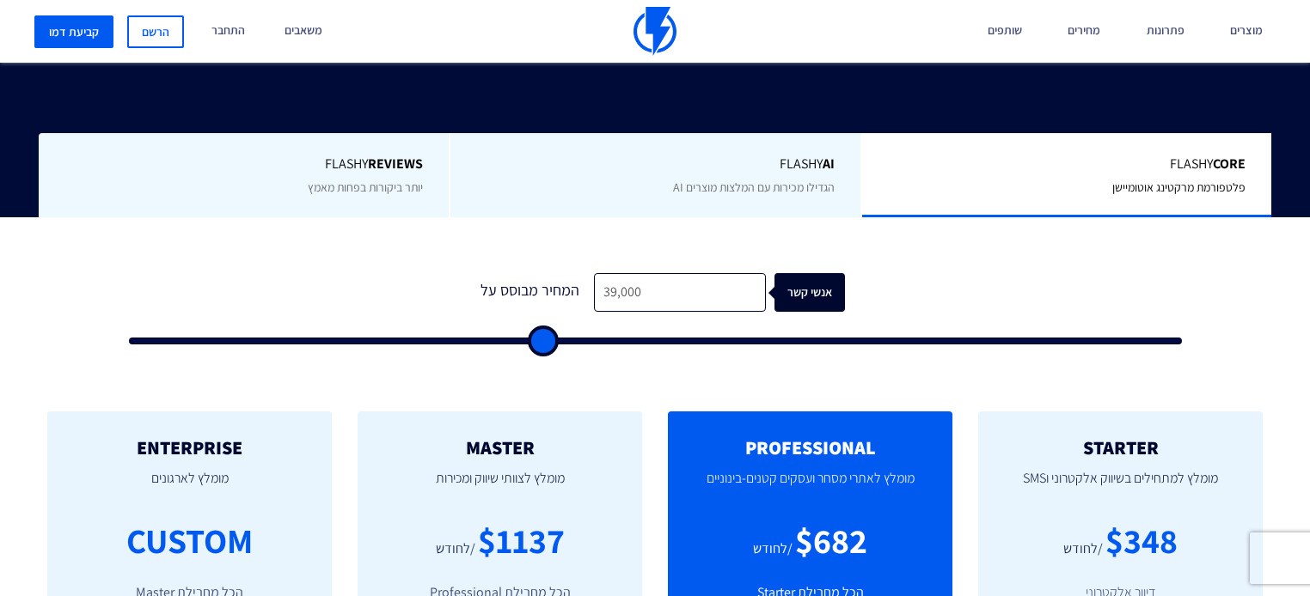
type input "43500"
type input "48,000"
type input "48000"
type input "49,000"
type input "49000"
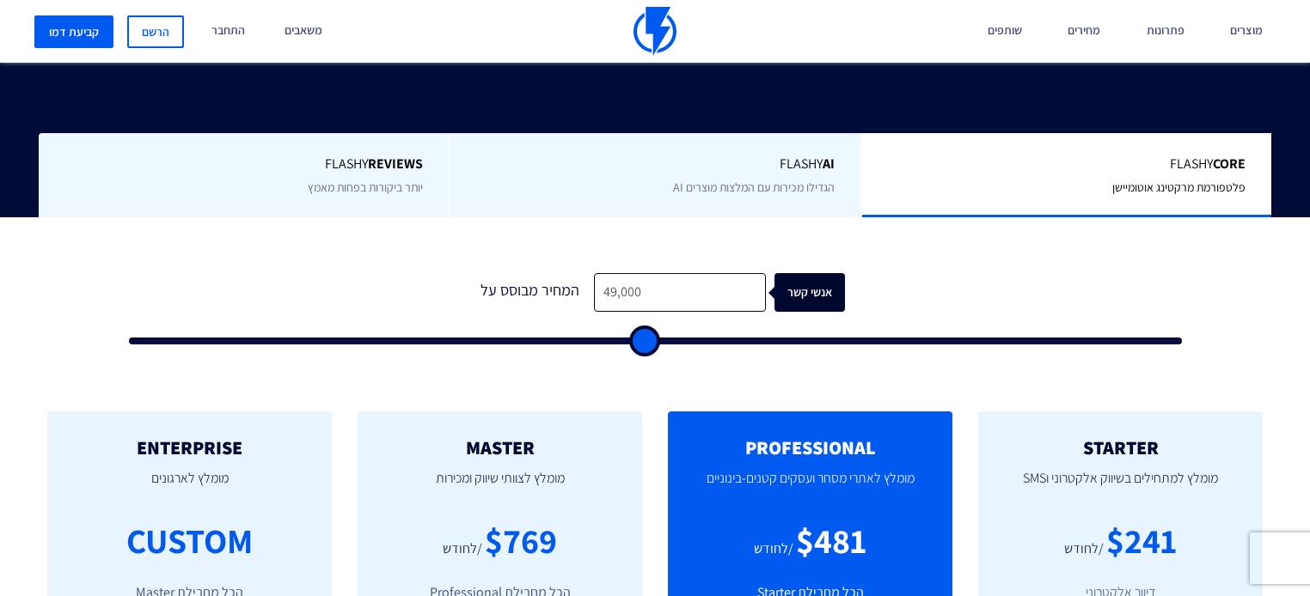
type input "51,500"
type input "51500"
drag, startPoint x: 138, startPoint y: 306, endPoint x: -292, endPoint y: 310, distance: 430.5
click at [129, 338] on input "range" at bounding box center [655, 341] width 1053 height 7
drag, startPoint x: 692, startPoint y: 257, endPoint x: 107, endPoint y: 217, distance: 585.7
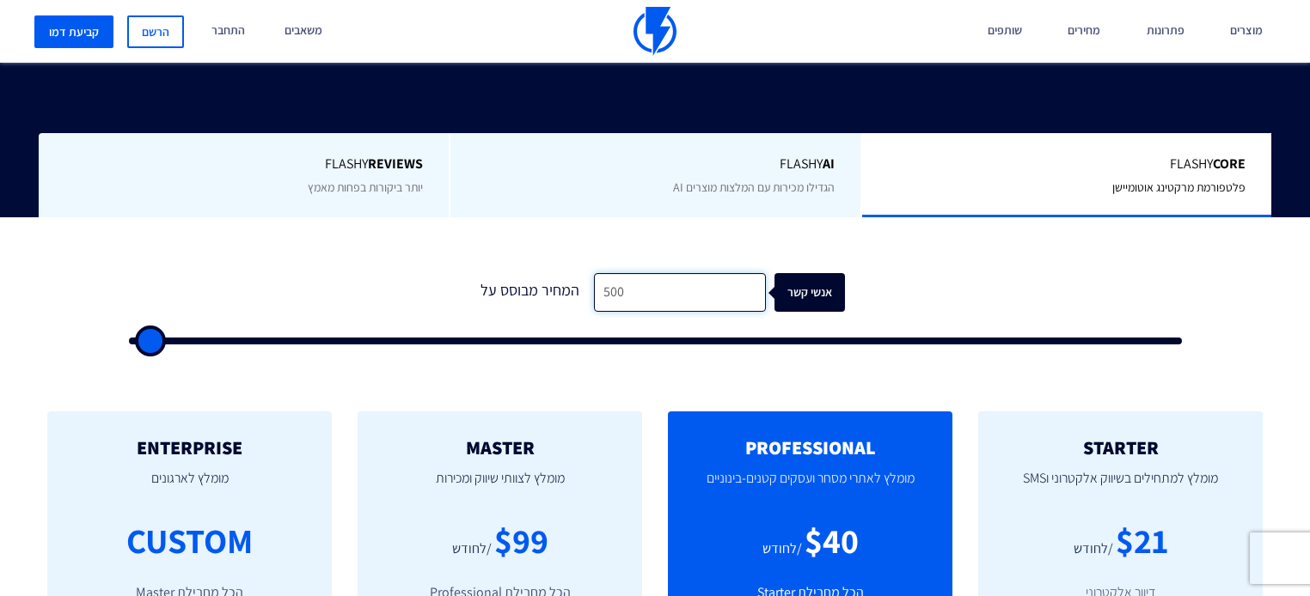
click at [107, 219] on div "1 המחיר מבוסס על 500 אנשי קשר" at bounding box center [655, 297] width 1113 height 160
drag, startPoint x: 646, startPoint y: 249, endPoint x: 480, endPoint y: 246, distance: 165.9
click at [474, 273] on div "המחיר מבוסס על 2,000 אנשי קשר" at bounding box center [655, 292] width 380 height 39
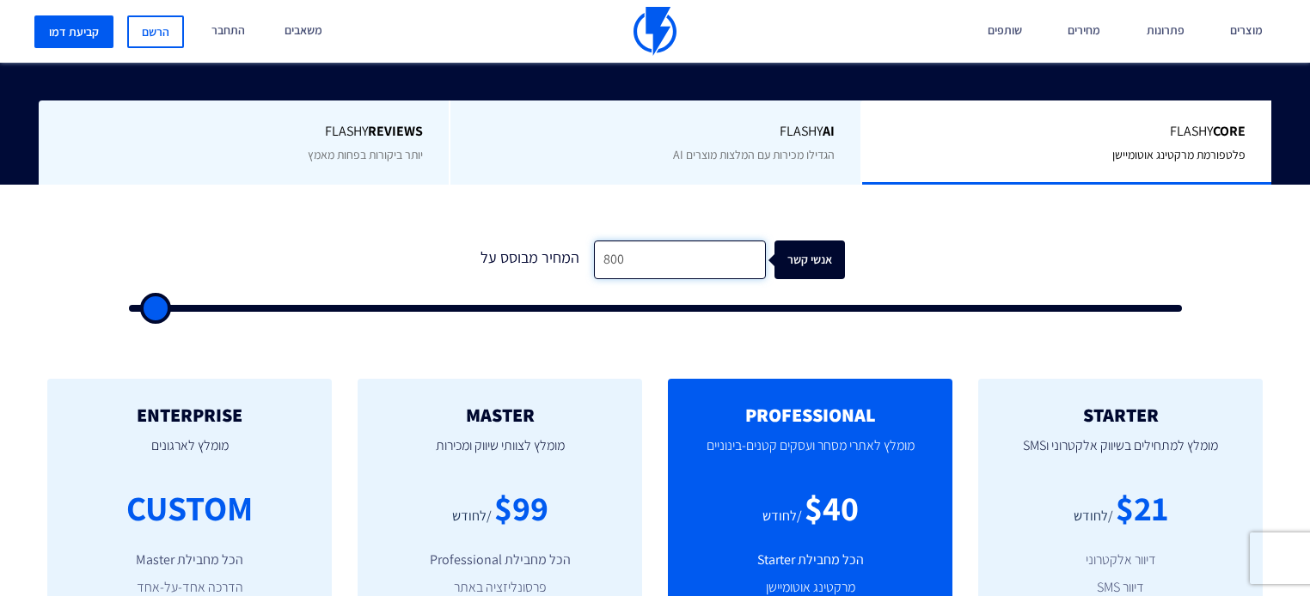
scroll to position [550, 0]
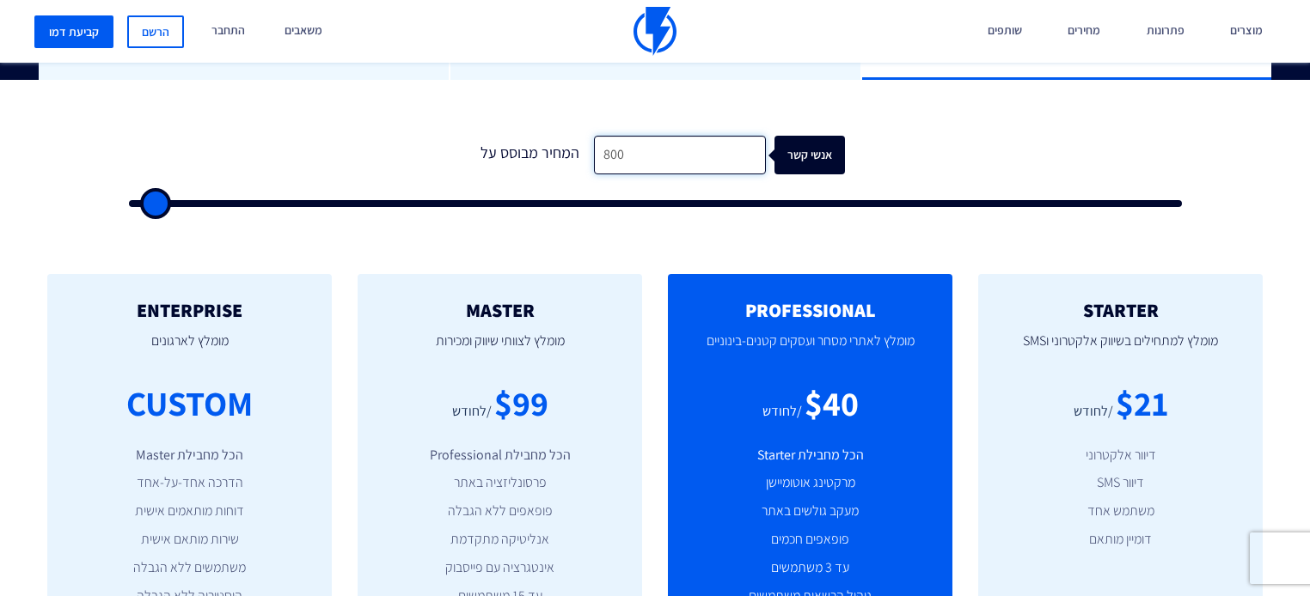
click at [615, 136] on input "800" at bounding box center [680, 155] width 172 height 39
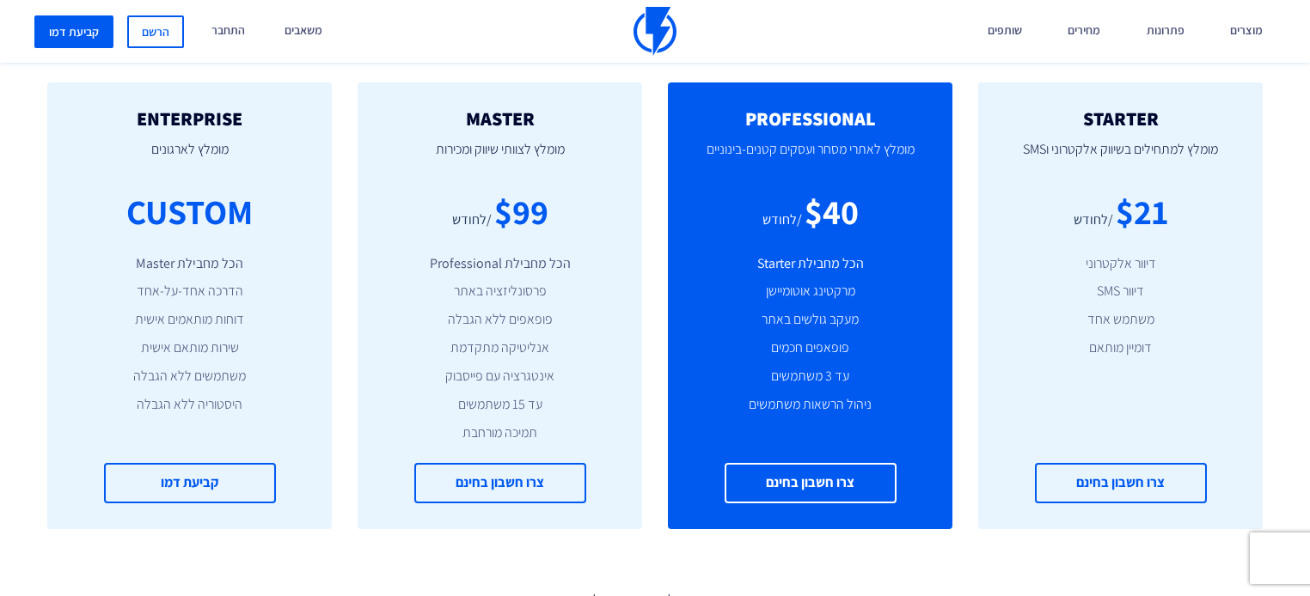
scroll to position [756, 0]
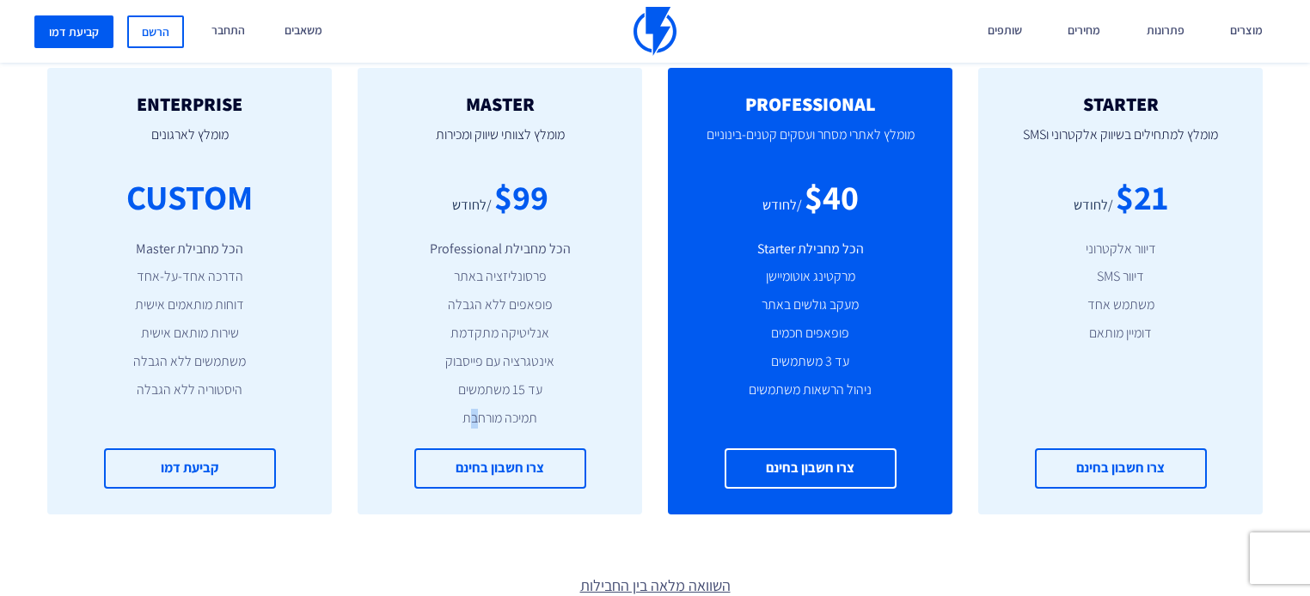
click at [474, 409] on li "תמיכה מורחבת" at bounding box center [499, 419] width 233 height 20
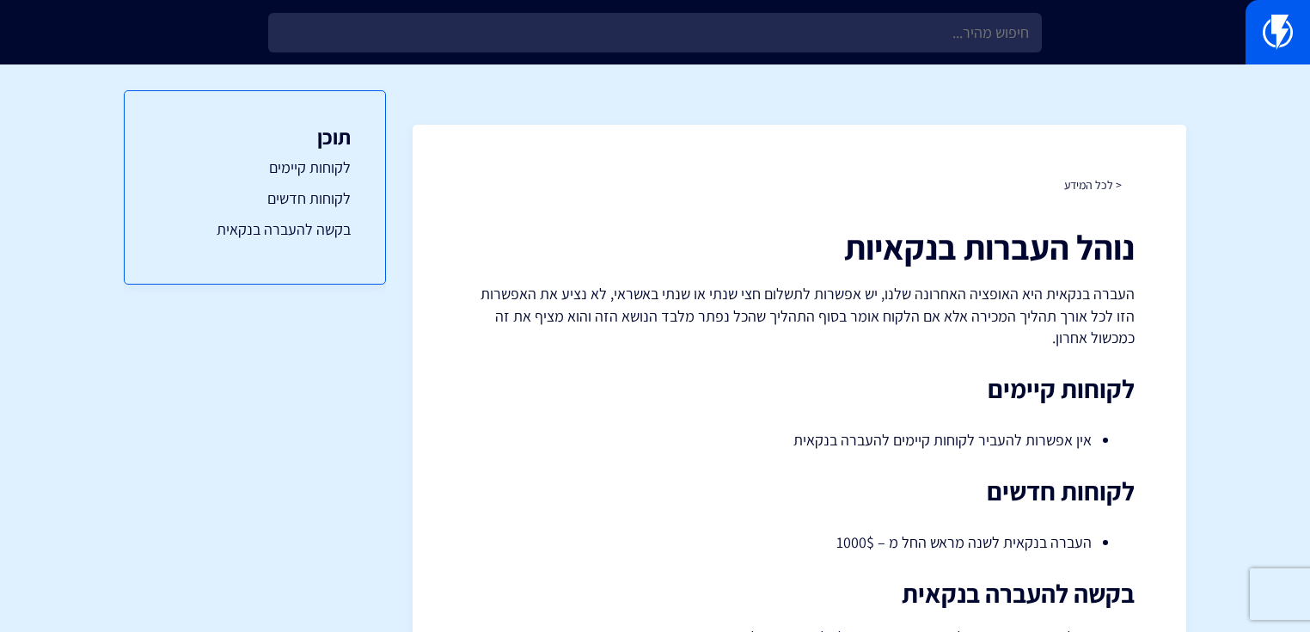
drag, startPoint x: 657, startPoint y: 235, endPoint x: 684, endPoint y: -83, distance: 319.1
drag, startPoint x: 852, startPoint y: 240, endPoint x: 714, endPoint y: -83, distance: 351.1
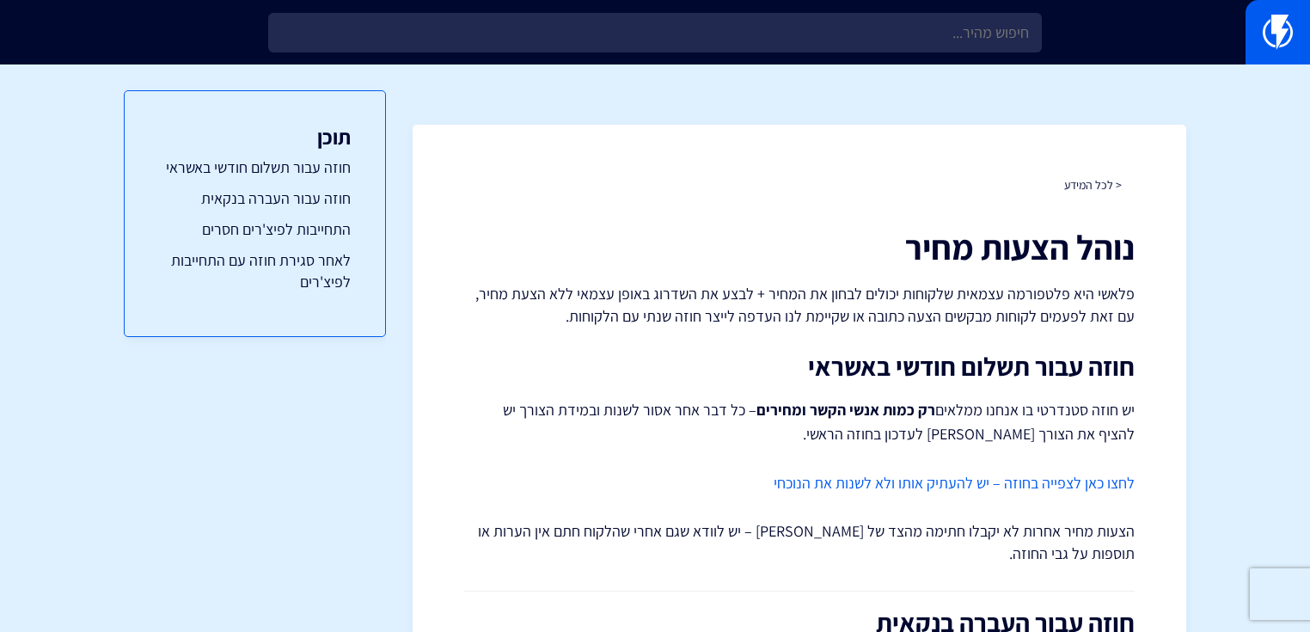
drag, startPoint x: 495, startPoint y: 189, endPoint x: 473, endPoint y: -83, distance: 273.3
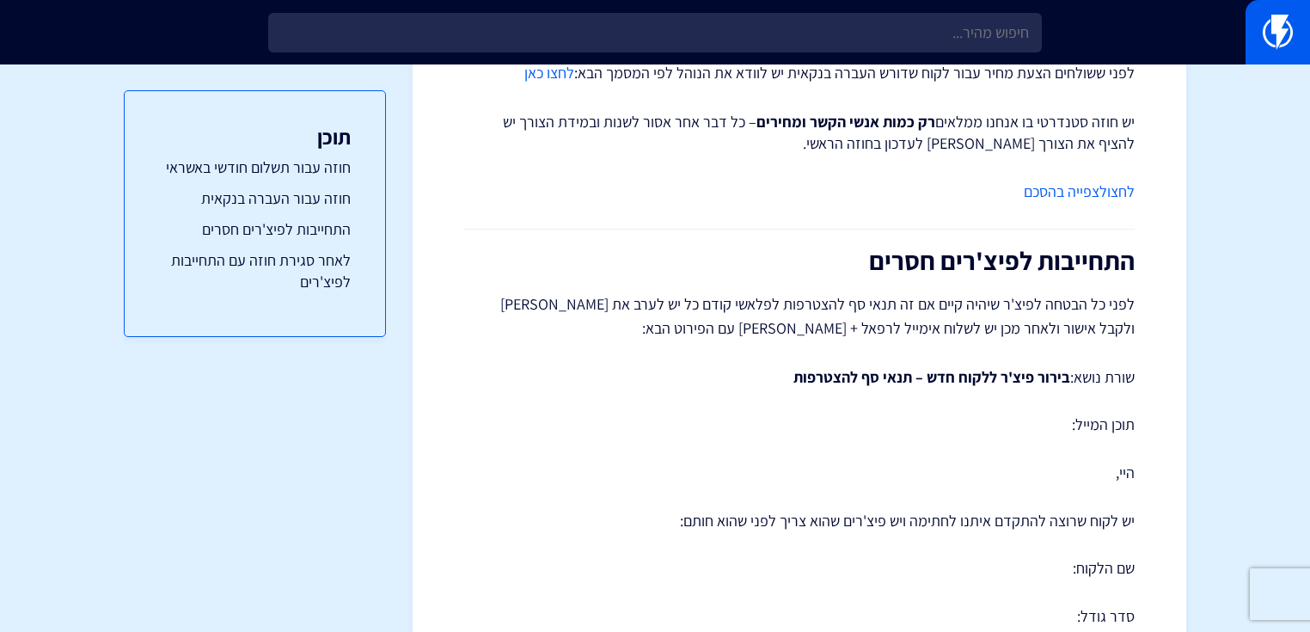
scroll to position [550, 0]
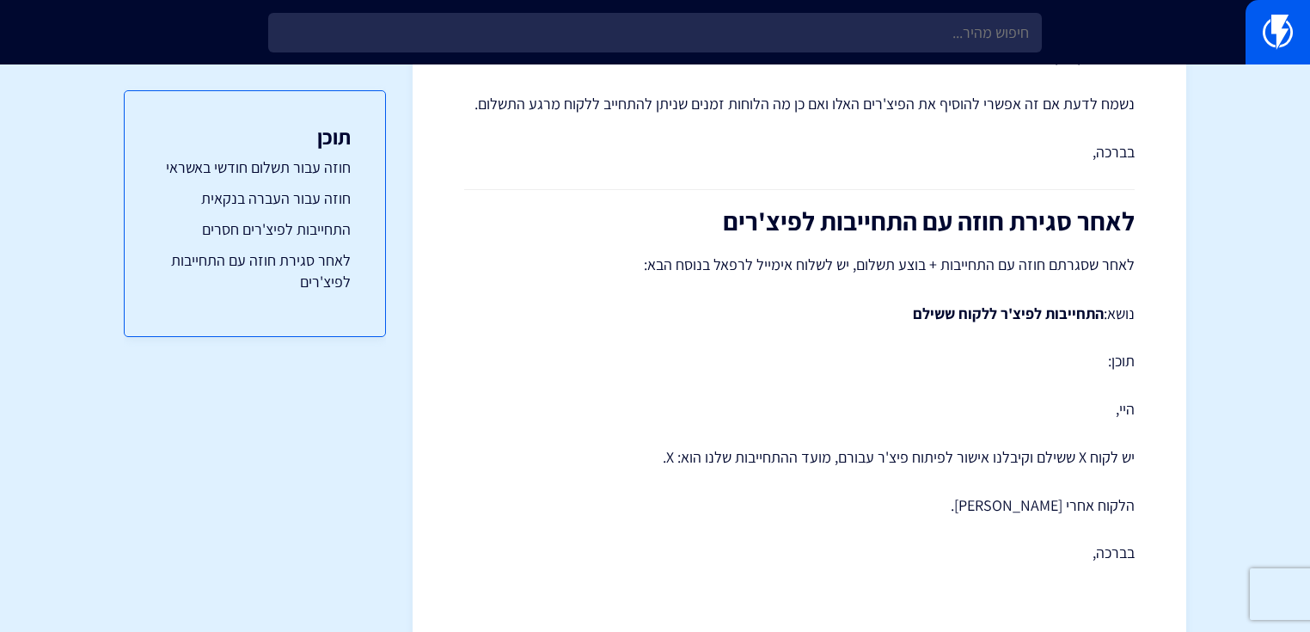
drag, startPoint x: 724, startPoint y: 271, endPoint x: 714, endPoint y: 457, distance: 186.8
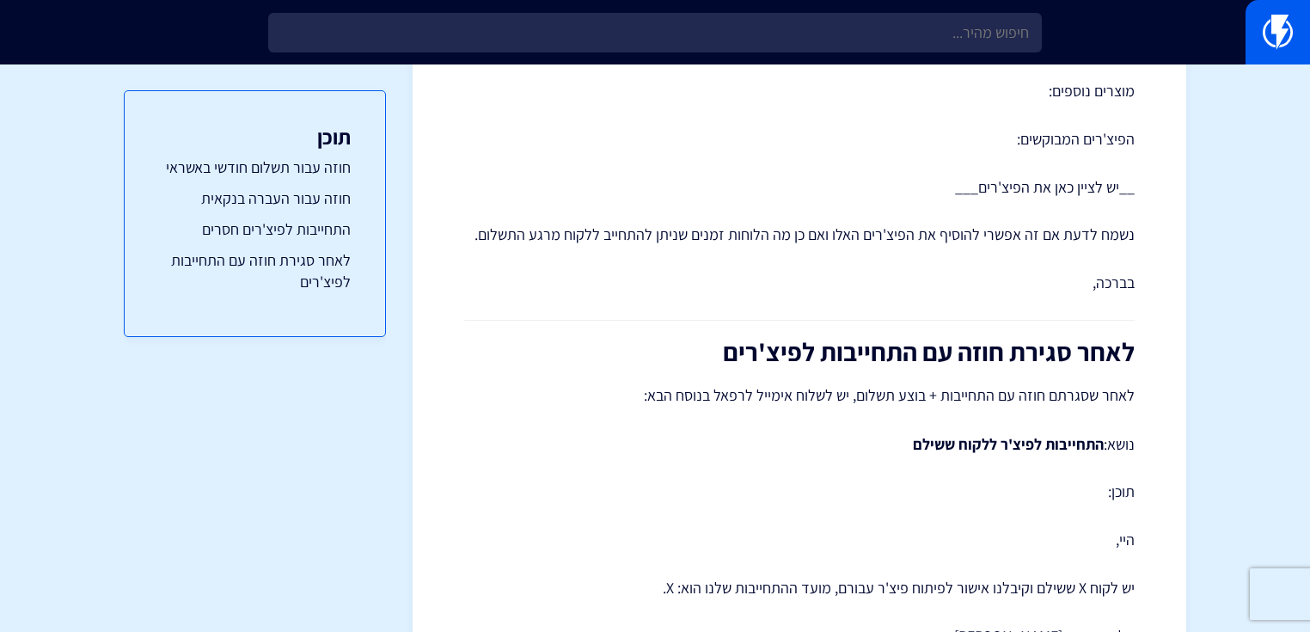
scroll to position [0, 0]
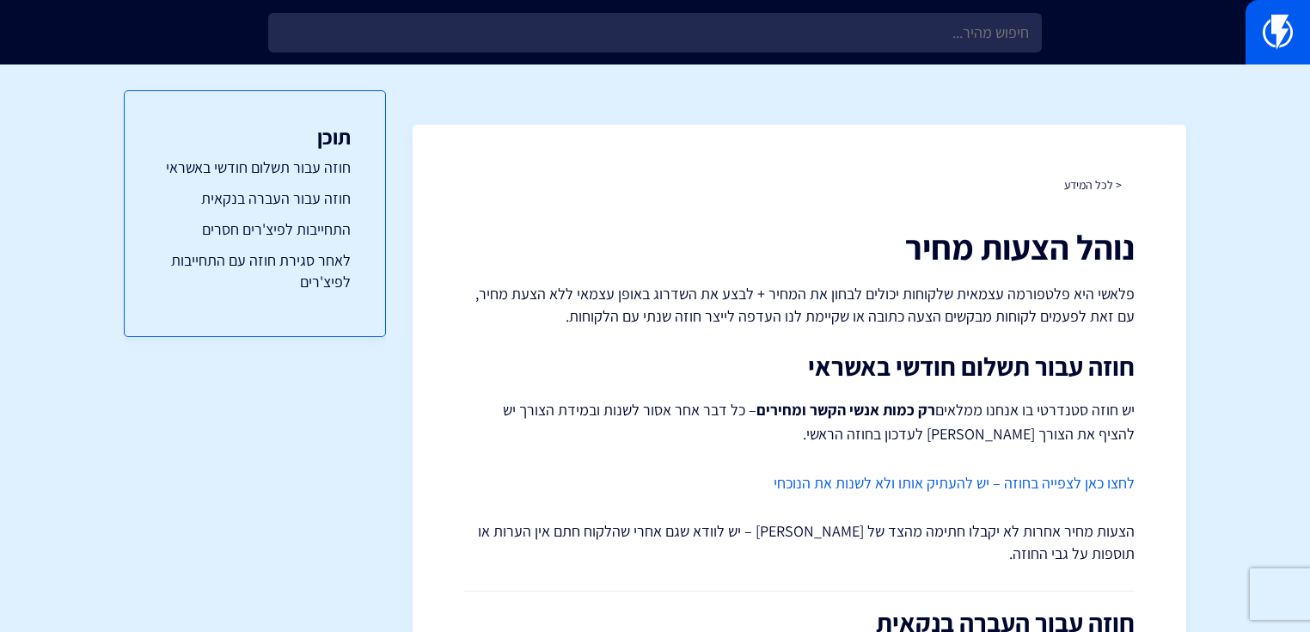
drag, startPoint x: 725, startPoint y: 526, endPoint x: 619, endPoint y: 21, distance: 516.4
